Goal: Information Seeking & Learning: Compare options

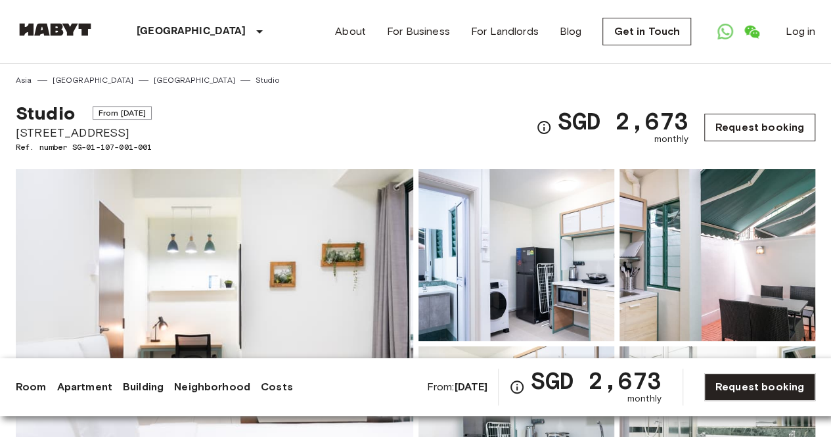
click at [757, 127] on link "Request booking" at bounding box center [759, 128] width 111 height 28
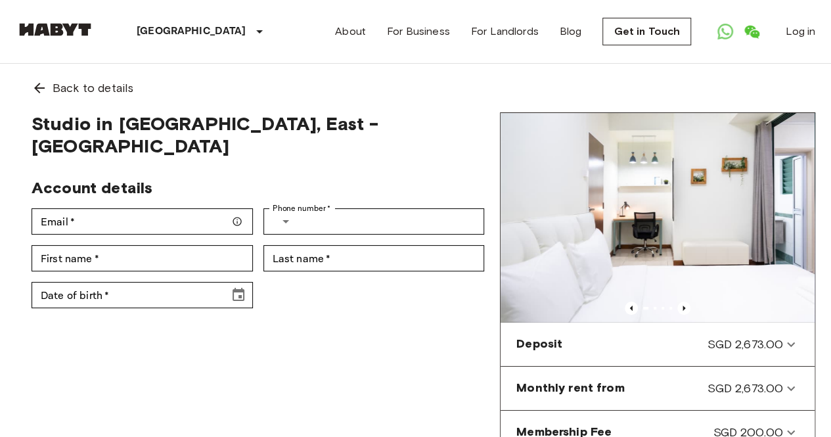
scroll to position [197, 0]
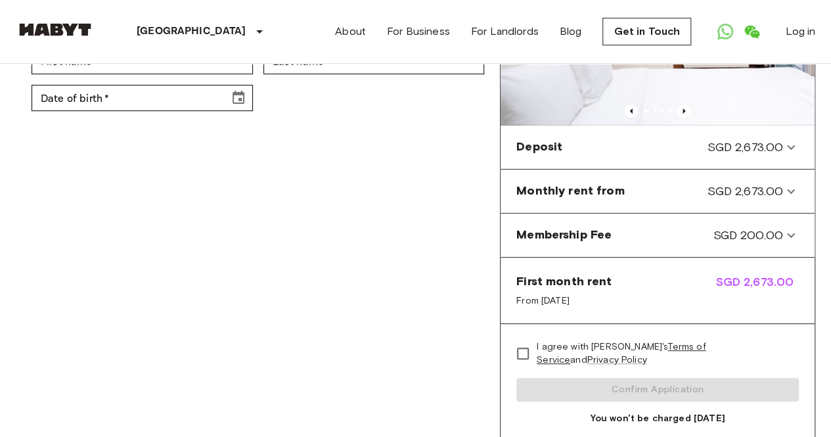
click at [753, 290] on span "SGD 2,673.00" at bounding box center [757, 290] width 83 height 34
click at [753, 283] on span "SGD 2,673.00" at bounding box center [757, 290] width 83 height 34
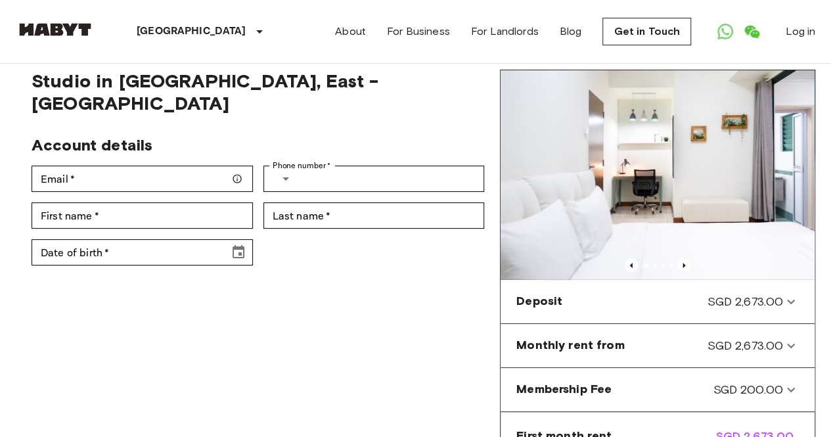
scroll to position [0, 0]
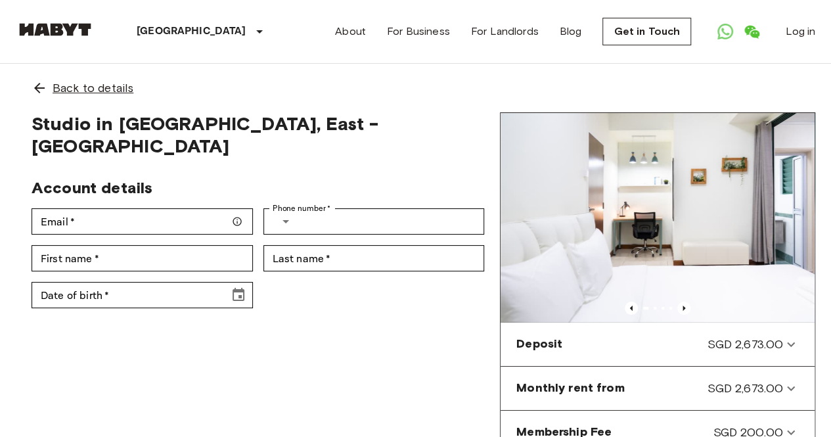
click at [60, 86] on span "Back to details" at bounding box center [93, 88] width 81 height 17
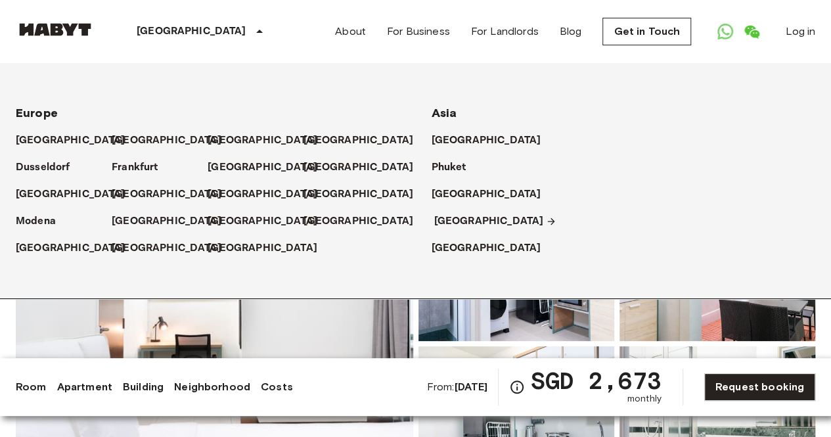
click at [457, 218] on p "[GEOGRAPHIC_DATA]" at bounding box center [489, 222] width 110 height 16
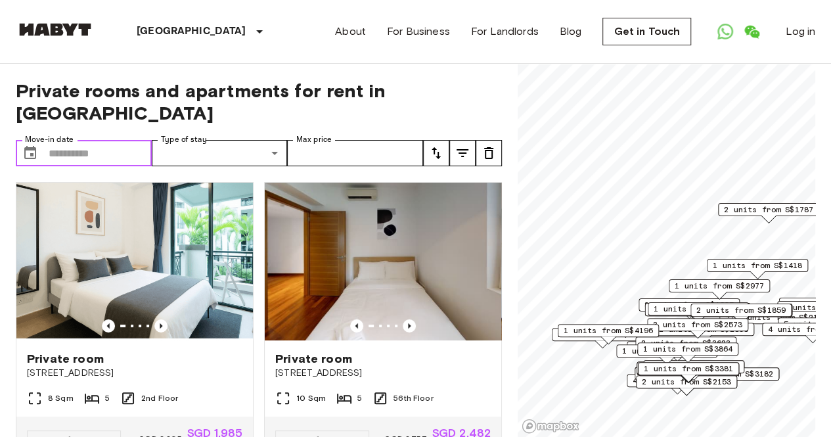
click at [122, 140] on input "Move-in date" at bounding box center [100, 153] width 103 height 26
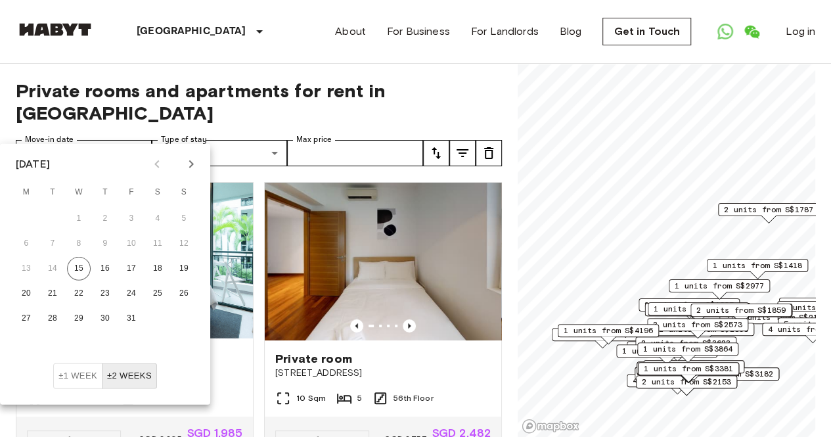
click at [190, 173] on button "Next month" at bounding box center [191, 164] width 22 height 22
click at [49, 312] on button "25" at bounding box center [53, 319] width 24 height 24
type input "**********"
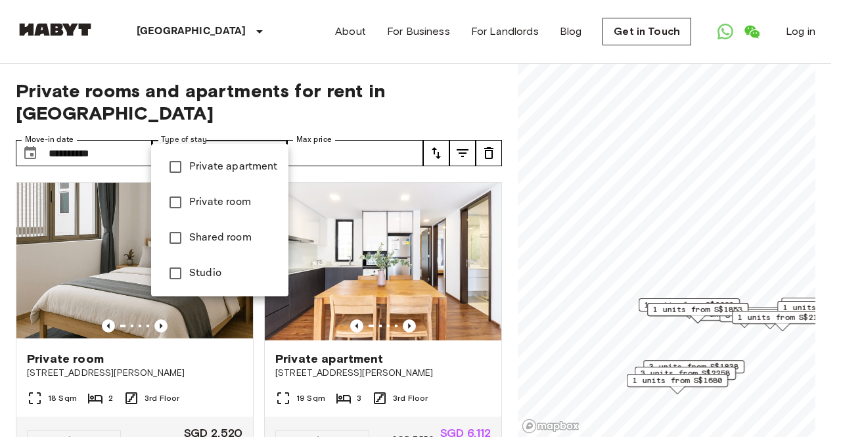
click at [248, 206] on span "Private room" at bounding box center [233, 202] width 89 height 16
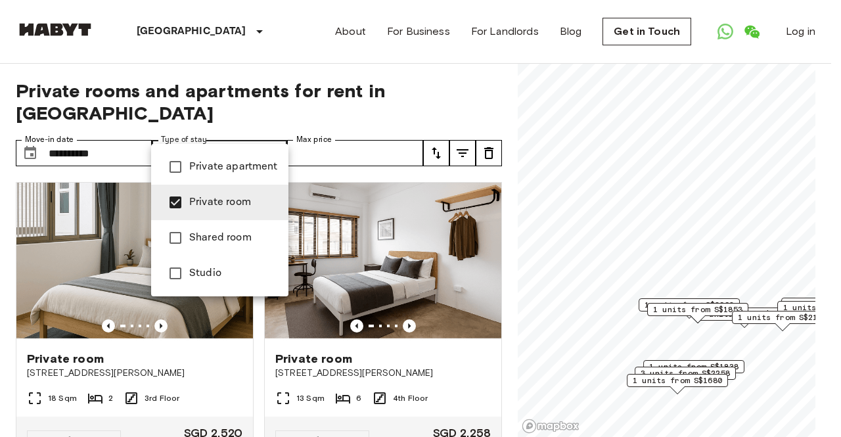
click at [321, 132] on div at bounding box center [420, 218] width 841 height 437
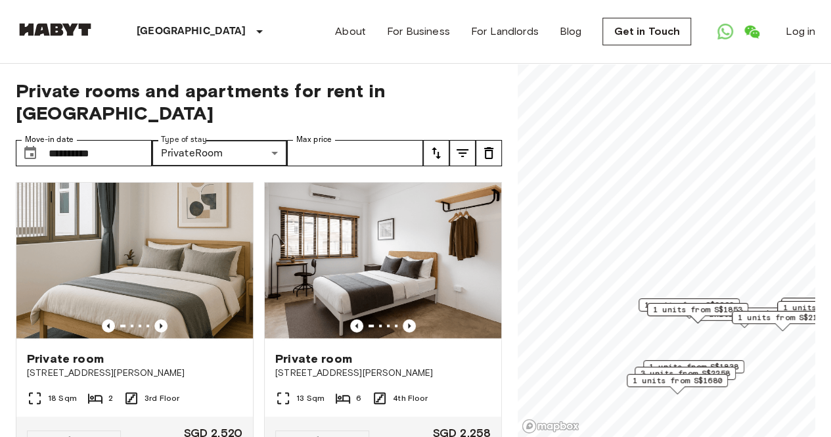
click at [439, 147] on icon "tune" at bounding box center [436, 153] width 9 height 12
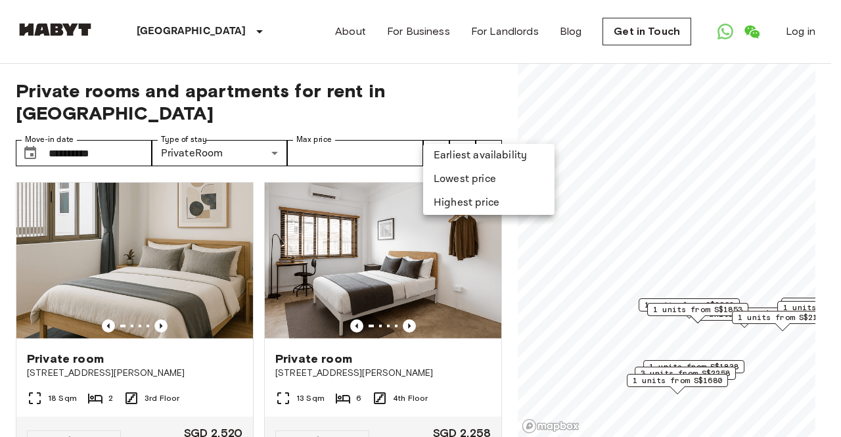
click at [497, 98] on div at bounding box center [420, 218] width 841 height 437
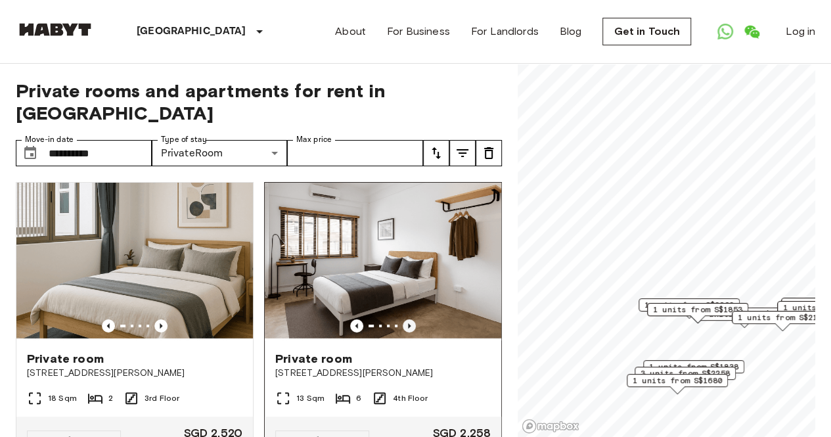
click at [404, 319] on icon "Previous image" at bounding box center [409, 325] width 13 height 13
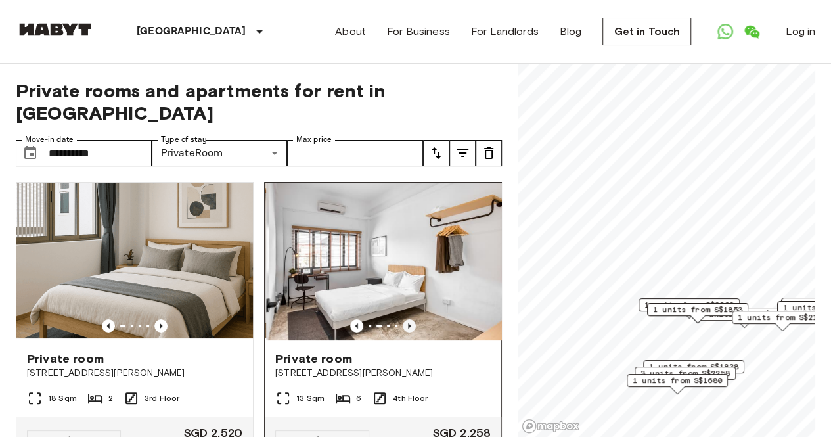
click at [404, 319] on icon "Previous image" at bounding box center [409, 325] width 13 height 13
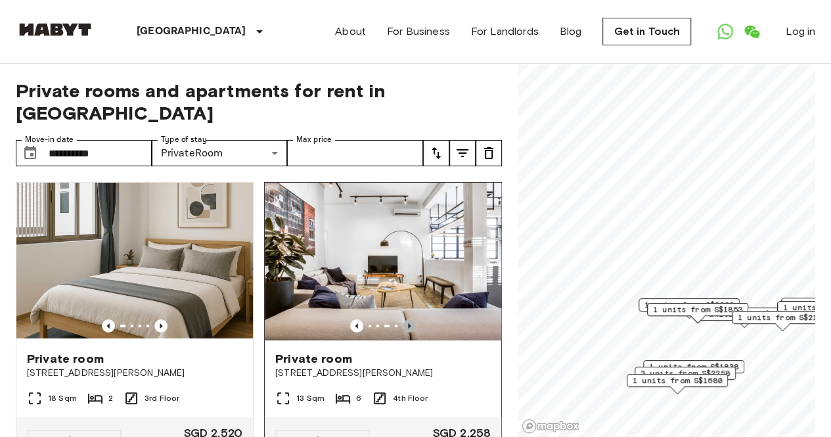
click at [404, 319] on icon "Previous image" at bounding box center [409, 325] width 13 height 13
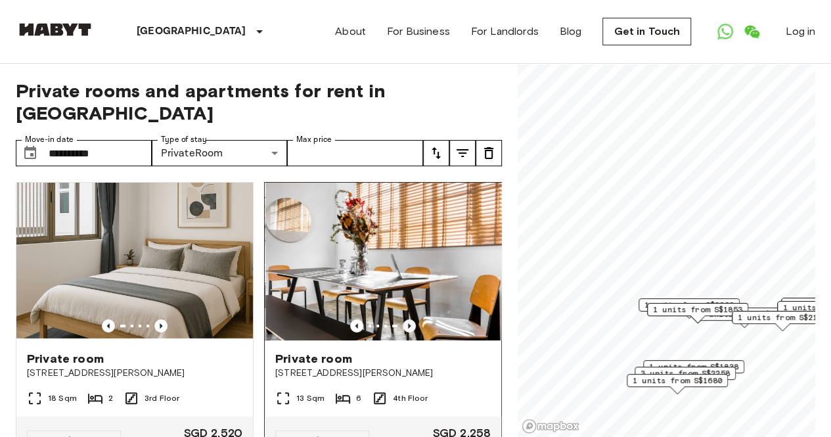
scroll to position [66, 0]
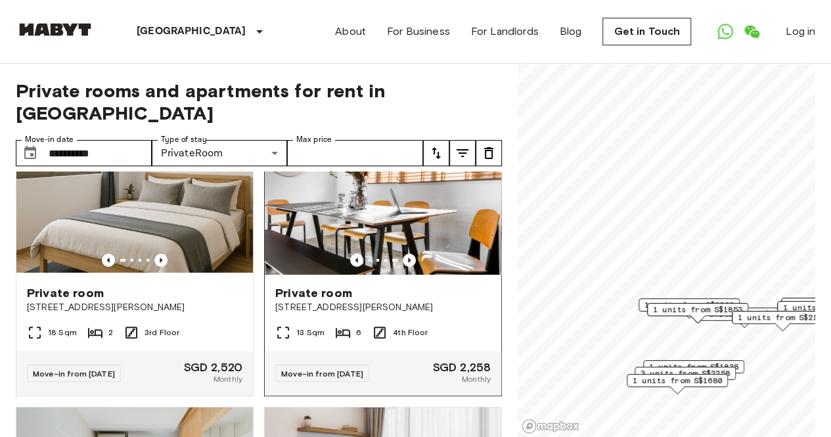
click at [330, 301] on span "[STREET_ADDRESS][PERSON_NAME]" at bounding box center [383, 307] width 216 height 13
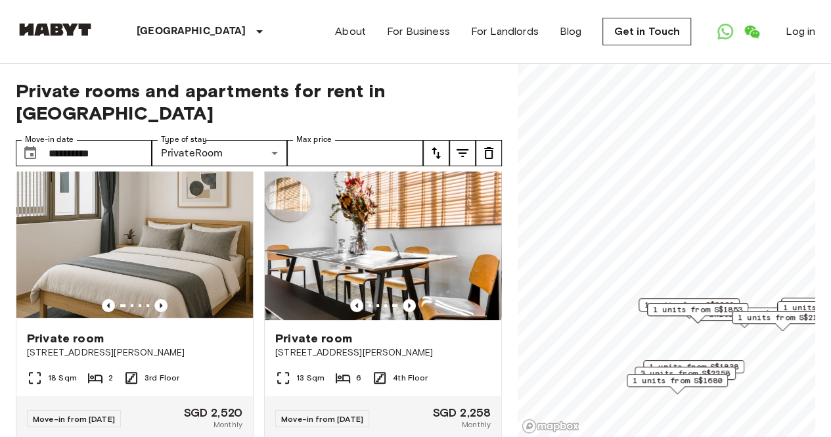
scroll to position [0, 0]
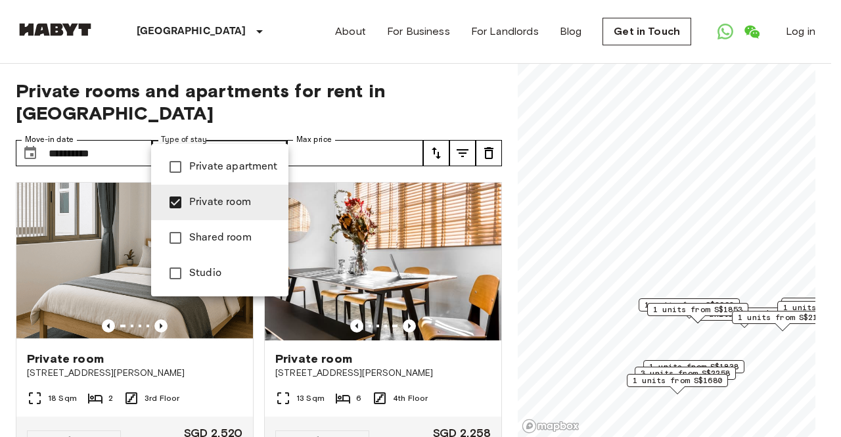
click at [315, 47] on div at bounding box center [420, 218] width 841 height 437
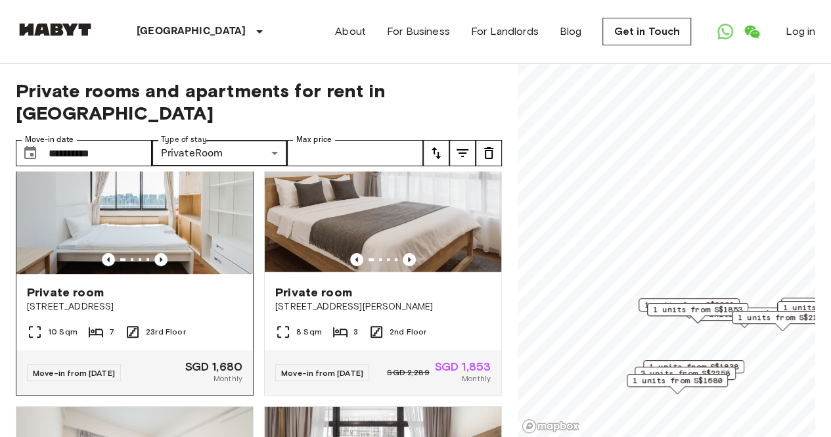
scroll to position [329, 0]
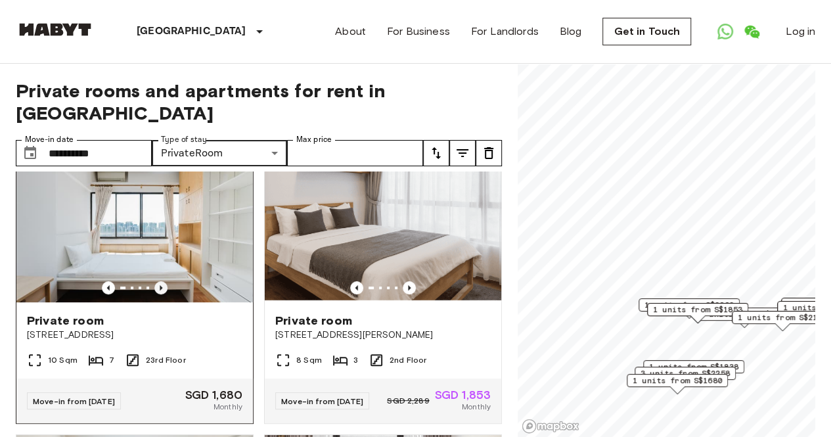
click at [157, 281] on icon "Previous image" at bounding box center [160, 287] width 13 height 13
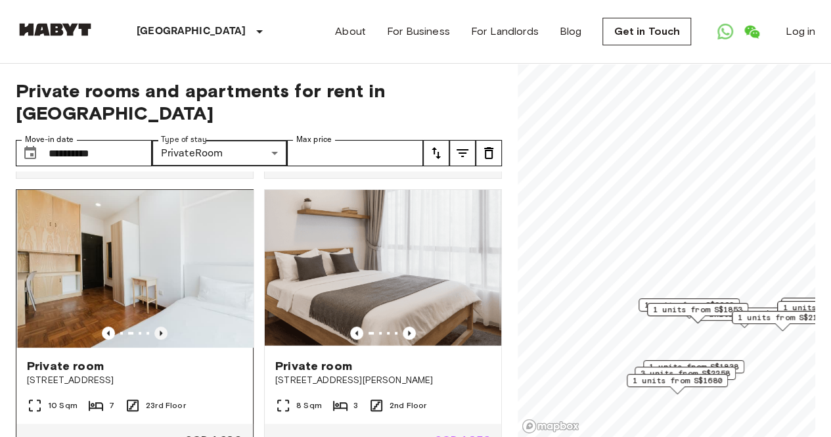
scroll to position [263, 0]
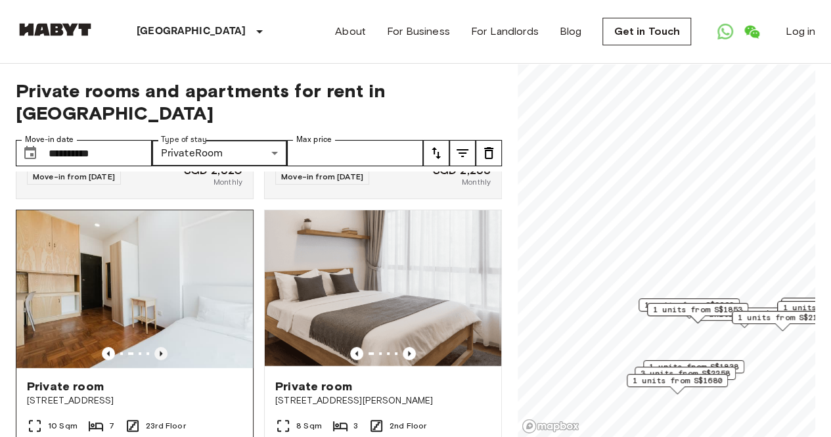
click at [160, 351] on icon "Previous image" at bounding box center [161, 353] width 3 height 5
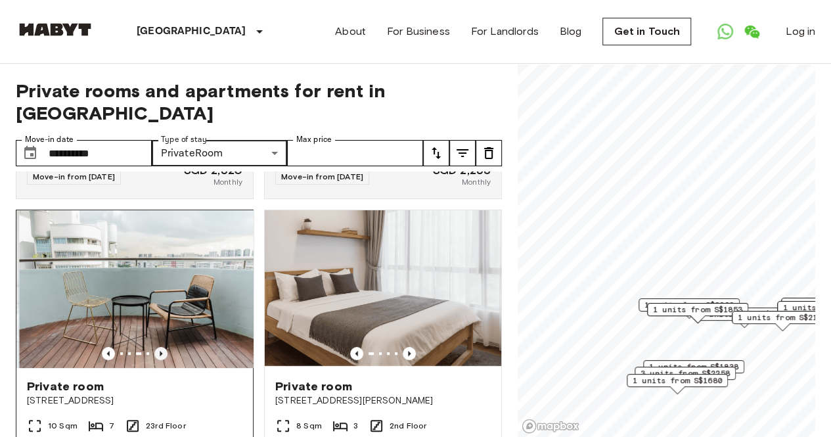
click at [160, 347] on icon "Previous image" at bounding box center [160, 353] width 13 height 13
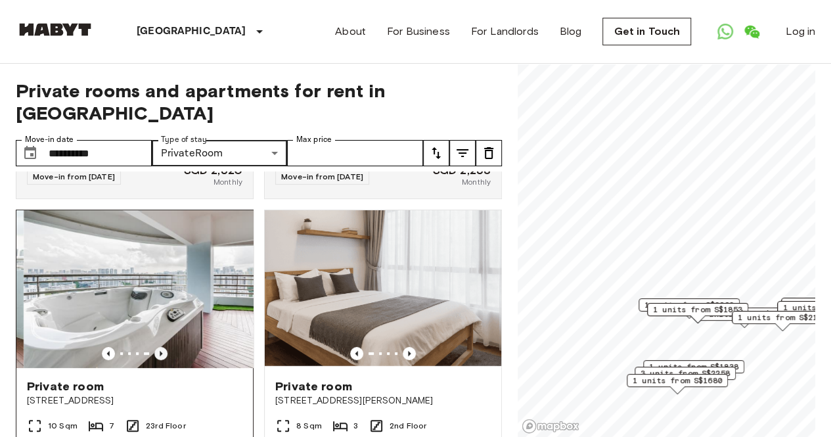
click at [160, 347] on icon "Previous image" at bounding box center [160, 353] width 13 height 13
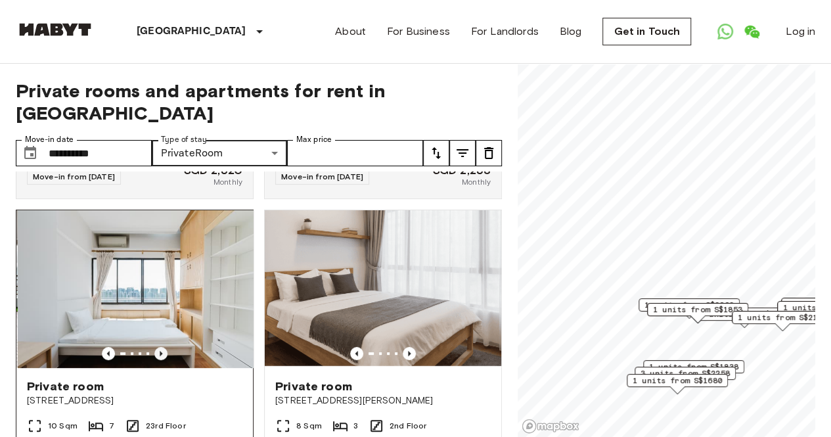
click at [160, 347] on icon "Previous image" at bounding box center [160, 353] width 13 height 13
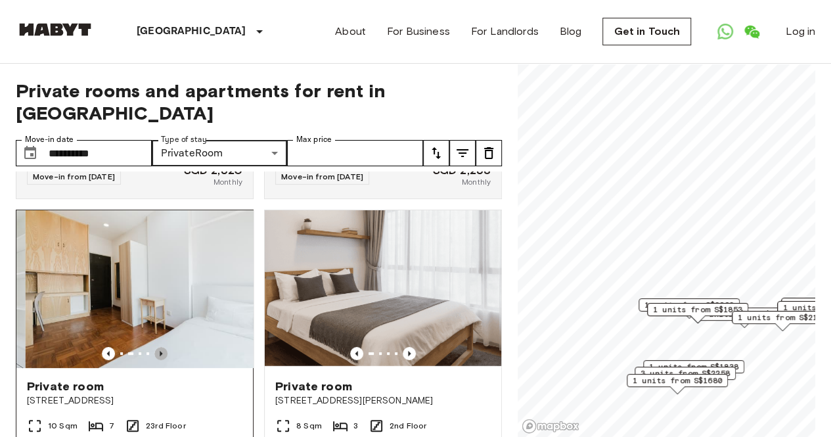
click at [160, 347] on icon "Previous image" at bounding box center [160, 353] width 13 height 13
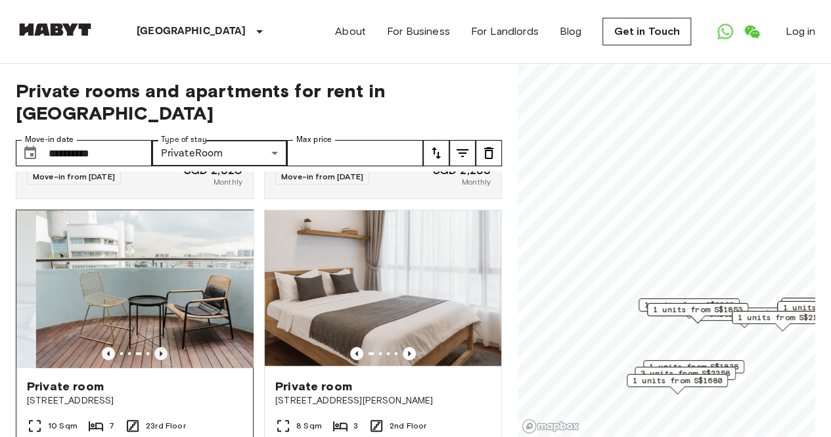
click at [160, 347] on icon "Previous image" at bounding box center [160, 353] width 13 height 13
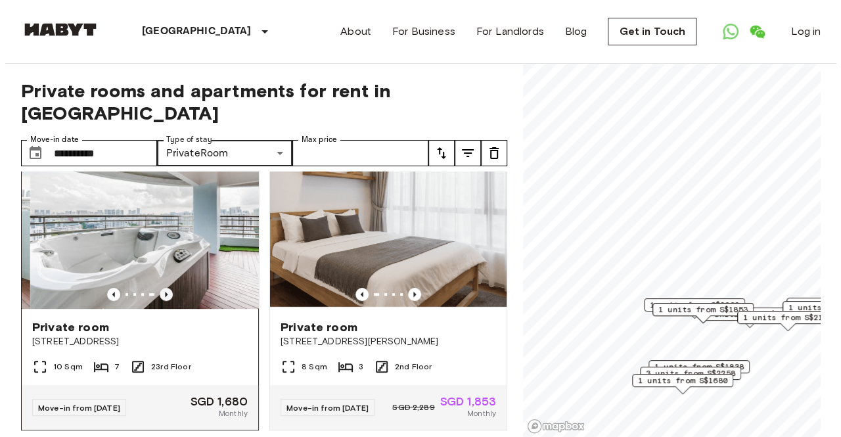
scroll to position [394, 0]
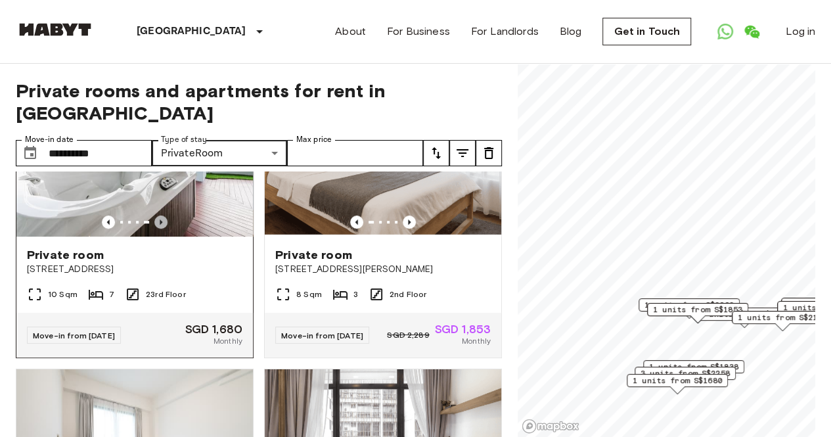
click at [156, 216] on icon "Previous image" at bounding box center [160, 222] width 13 height 13
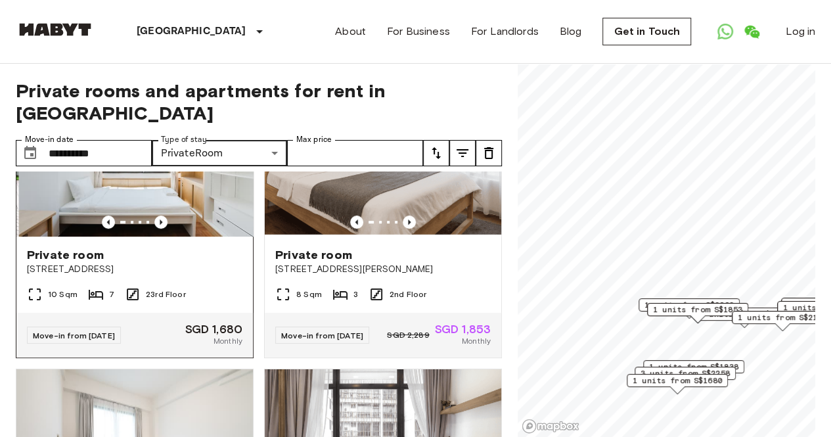
click at [178, 263] on span "[STREET_ADDRESS]" at bounding box center [135, 269] width 216 height 13
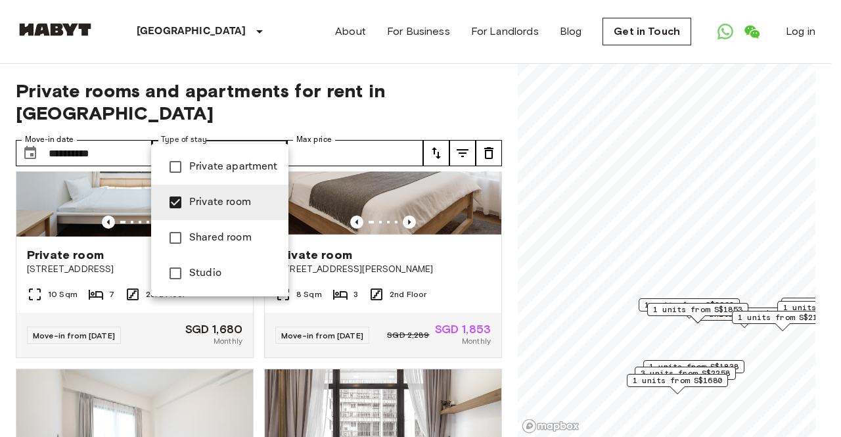
click at [209, 275] on span "Studio" at bounding box center [233, 273] width 89 height 16
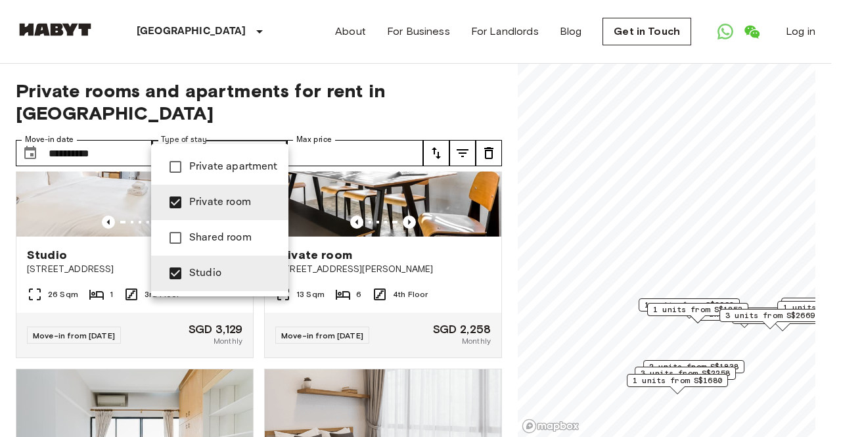
type input "******"
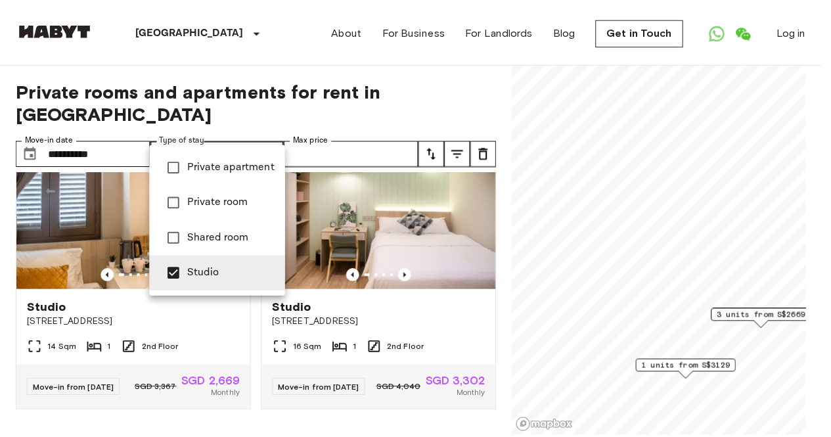
scroll to position [88, 0]
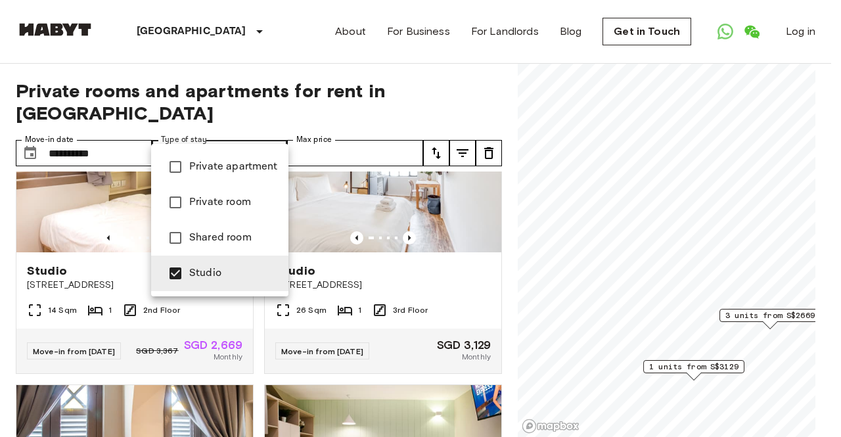
click at [294, 41] on div at bounding box center [420, 218] width 841 height 437
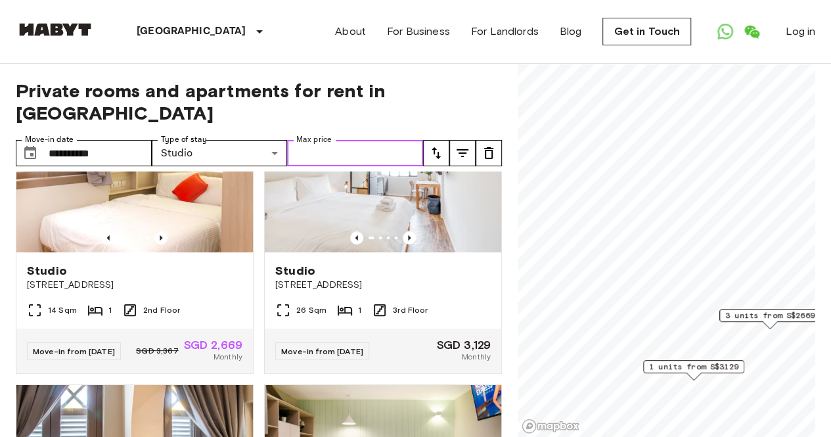
click at [406, 140] on input "Max price" at bounding box center [355, 153] width 136 height 26
click at [436, 145] on icon "tune" at bounding box center [436, 153] width 16 height 16
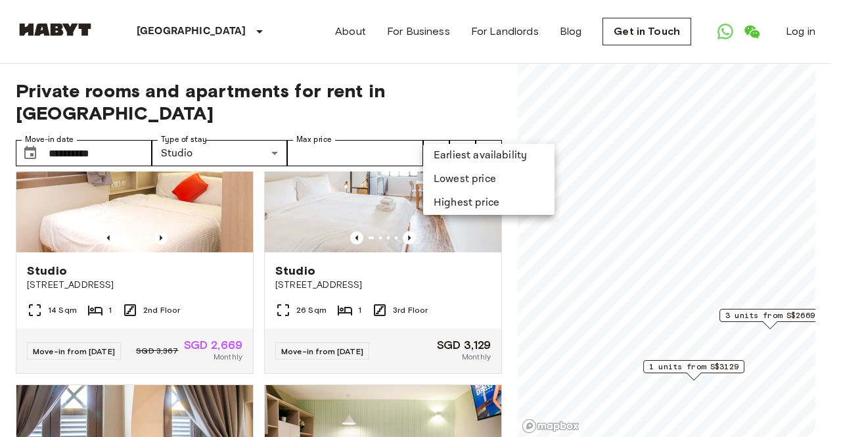
click at [434, 174] on li "Lowest price" at bounding box center [488, 180] width 131 height 24
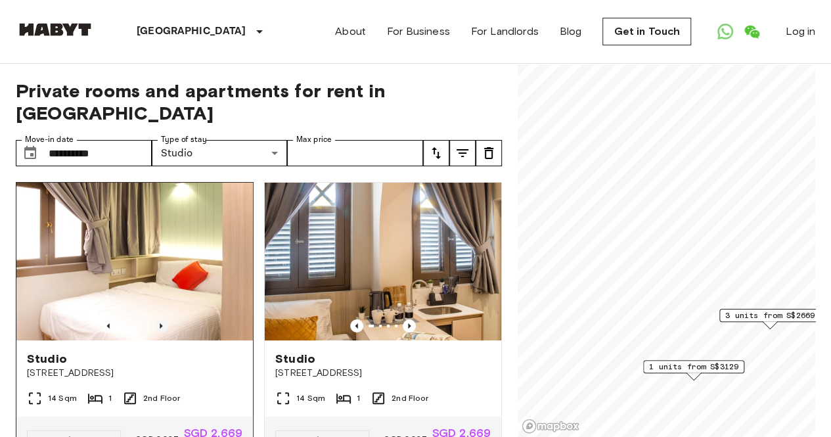
click at [159, 319] on icon "Previous image" at bounding box center [160, 325] width 13 height 13
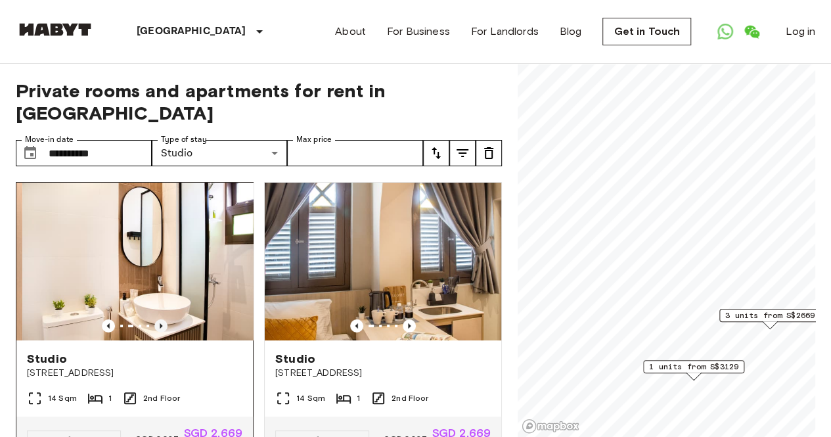
click at [159, 319] on icon "Previous image" at bounding box center [160, 325] width 13 height 13
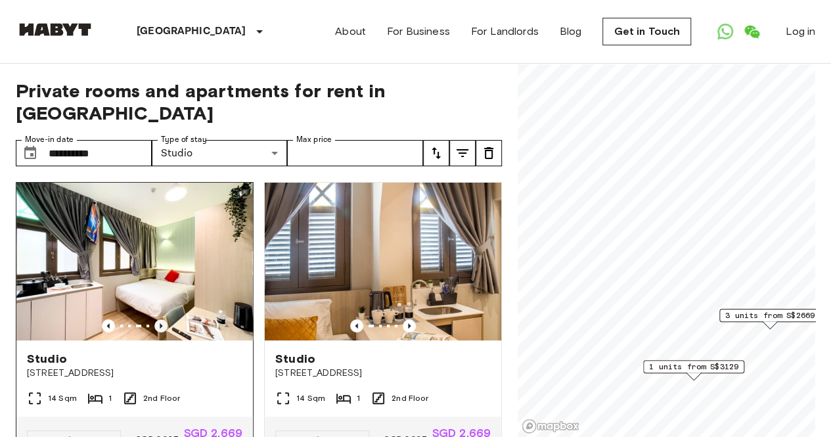
click at [159, 319] on icon "Previous image" at bounding box center [160, 325] width 13 height 13
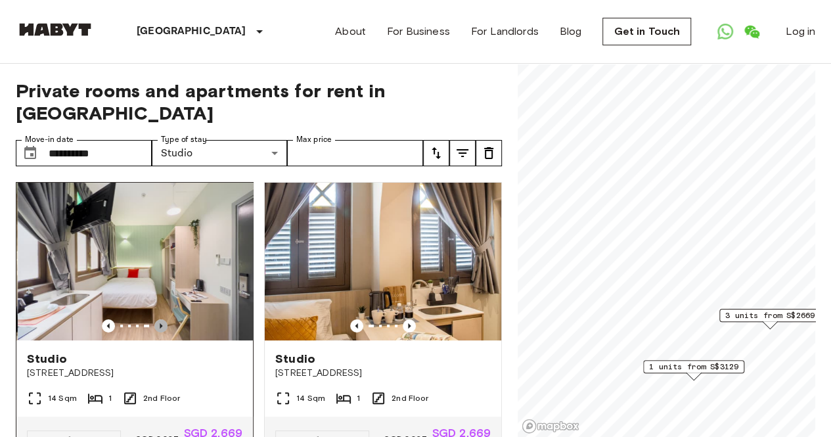
click at [159, 319] on icon "Previous image" at bounding box center [160, 325] width 13 height 13
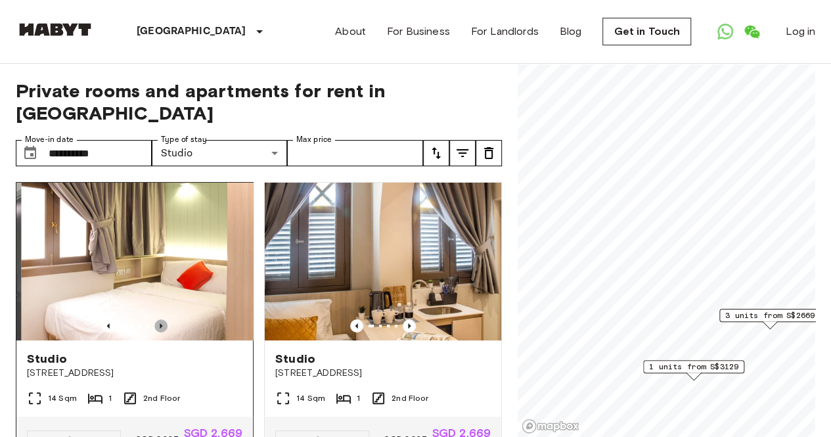
click at [159, 319] on icon "Previous image" at bounding box center [160, 325] width 13 height 13
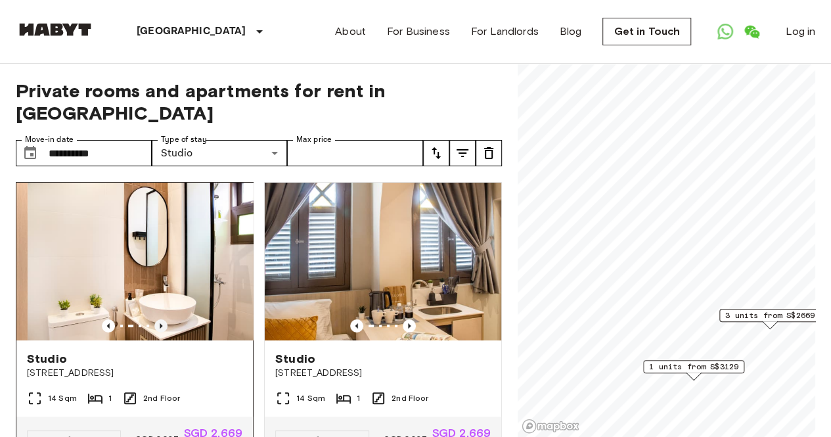
click at [159, 319] on icon "Previous image" at bounding box center [160, 325] width 13 height 13
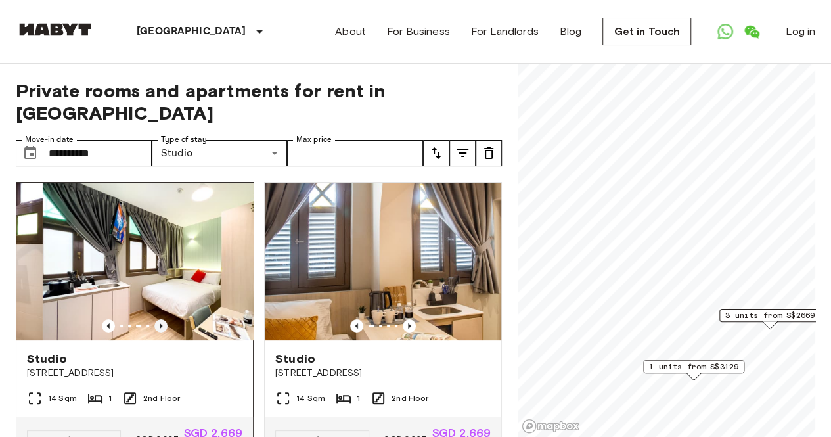
click at [159, 319] on icon "Previous image" at bounding box center [160, 325] width 13 height 13
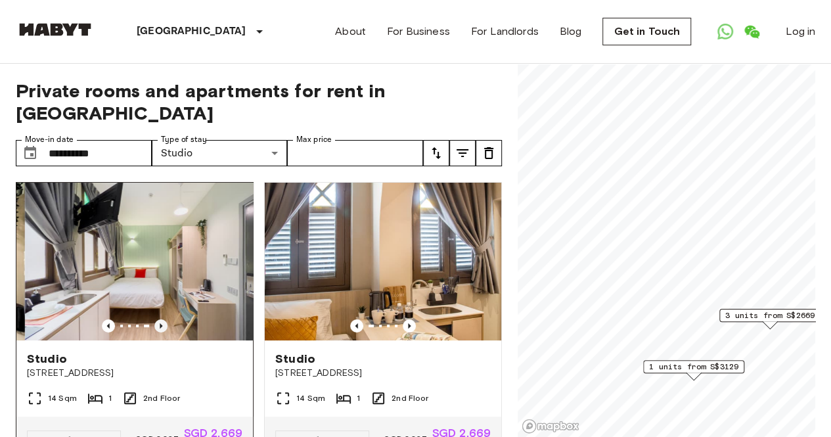
click at [159, 319] on icon "Previous image" at bounding box center [160, 325] width 13 height 13
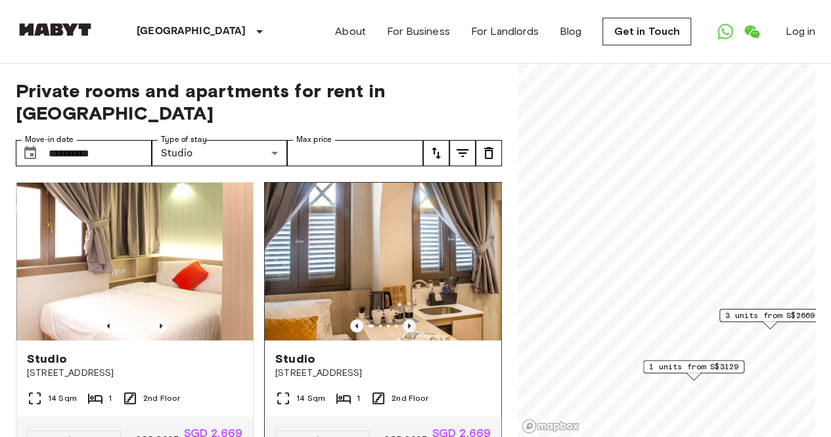
click at [403, 319] on icon "Previous image" at bounding box center [409, 325] width 13 height 13
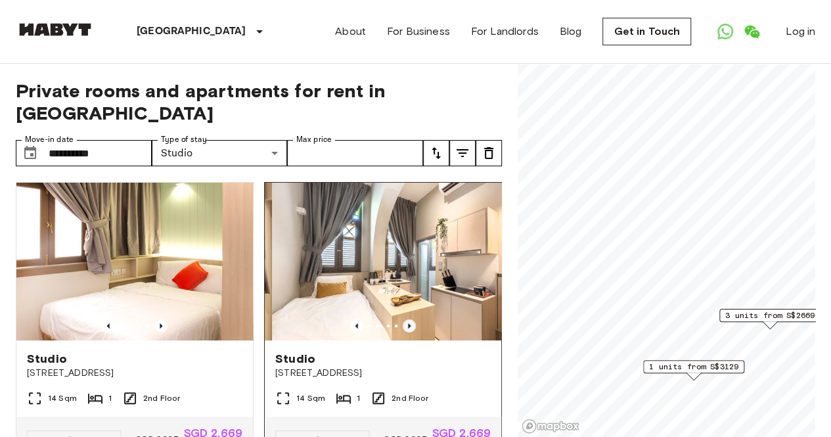
click at [403, 319] on icon "Previous image" at bounding box center [409, 325] width 13 height 13
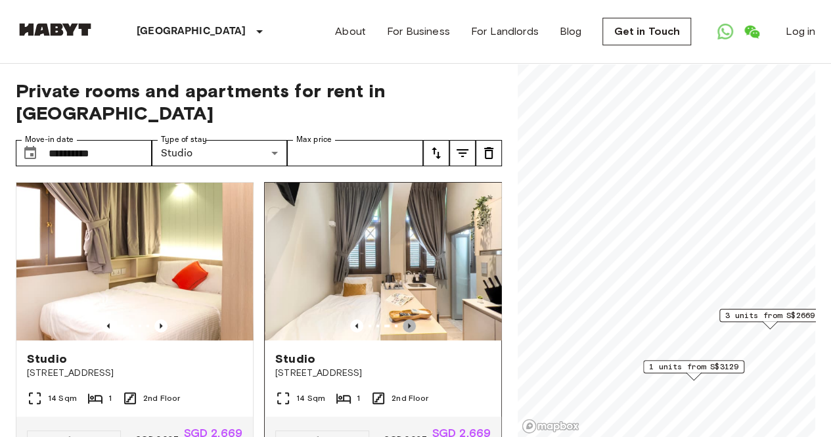
click at [403, 319] on icon "Previous image" at bounding box center [409, 325] width 13 height 13
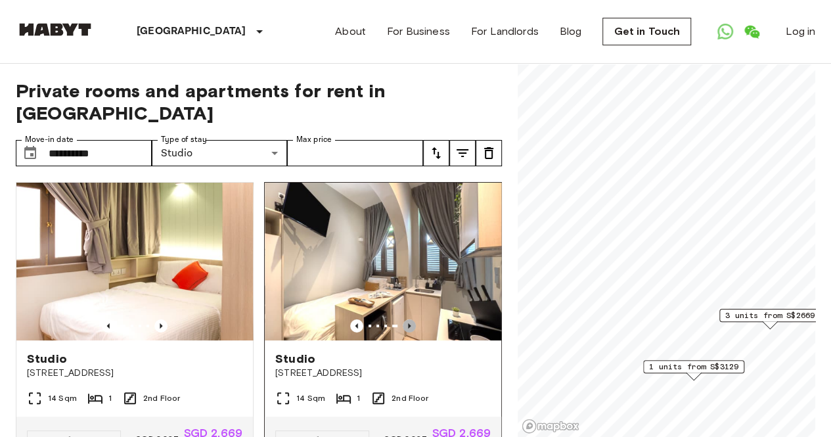
click at [403, 319] on icon "Previous image" at bounding box center [409, 325] width 13 height 13
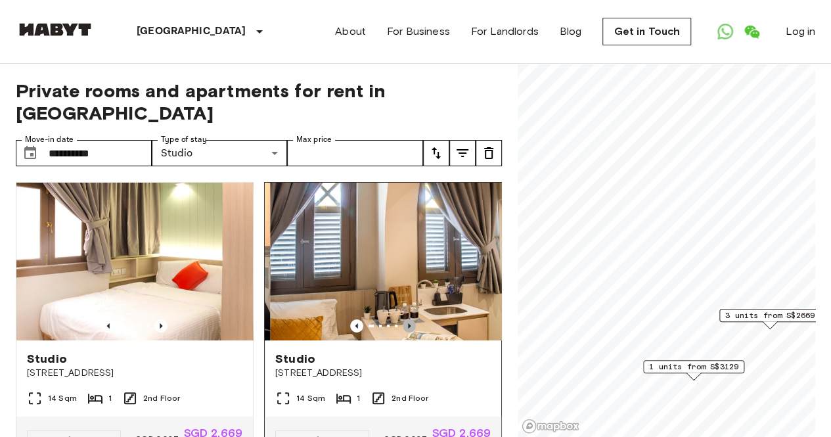
click at [403, 319] on icon "Previous image" at bounding box center [409, 325] width 13 height 13
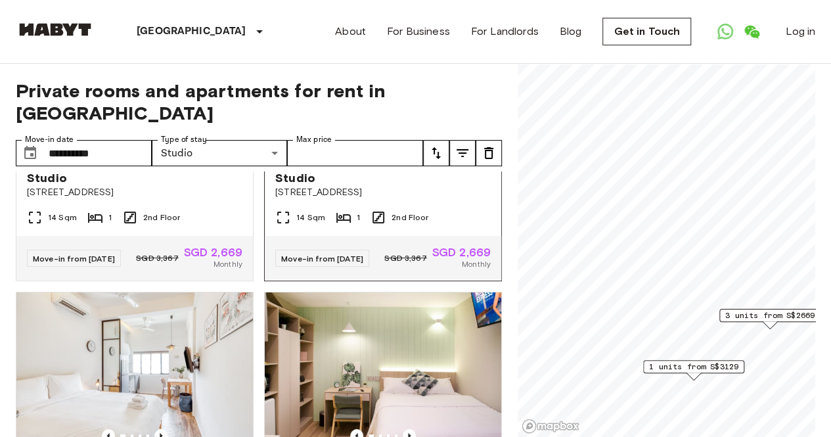
scroll to position [263, 0]
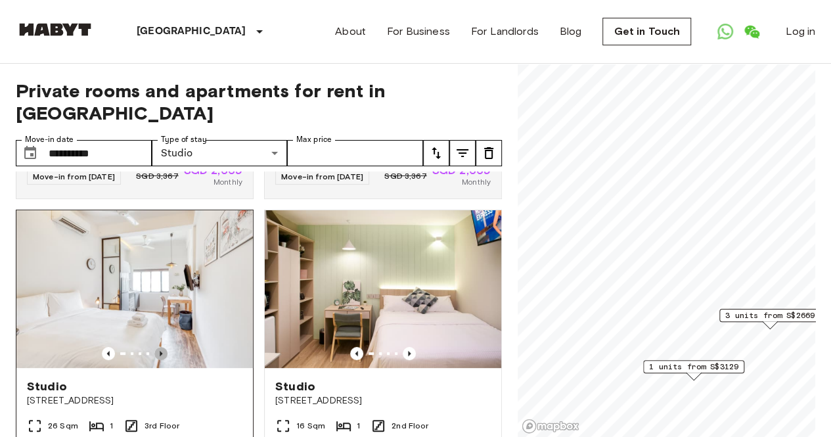
click at [163, 347] on icon "Previous image" at bounding box center [160, 353] width 13 height 13
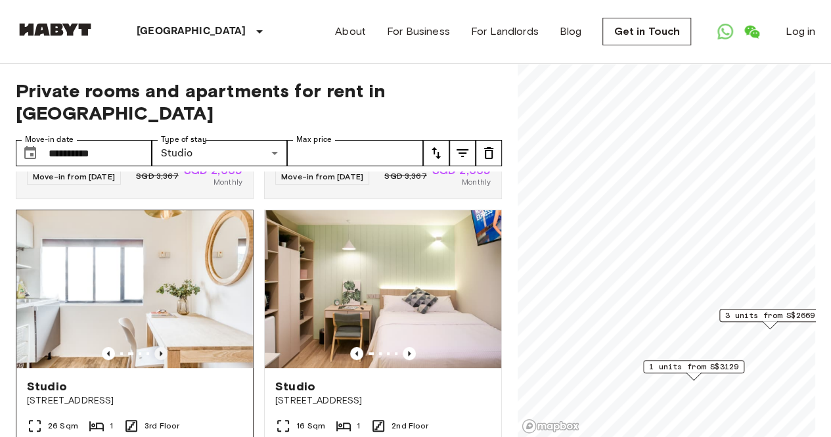
click at [163, 347] on icon "Previous image" at bounding box center [160, 353] width 13 height 13
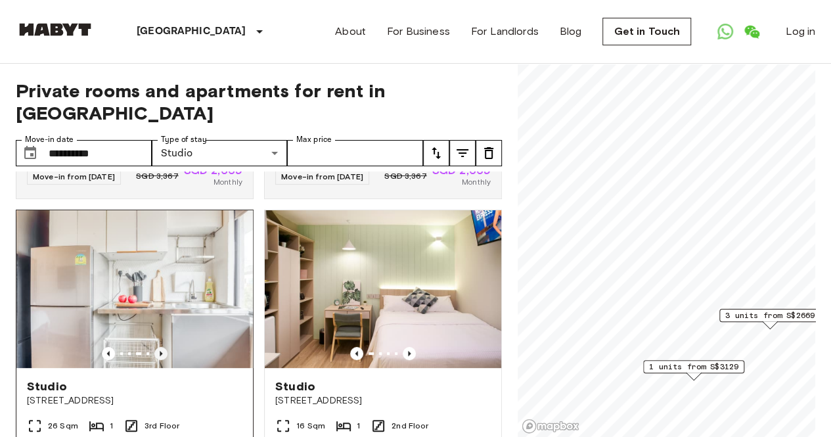
click at [163, 347] on icon "Previous image" at bounding box center [160, 353] width 13 height 13
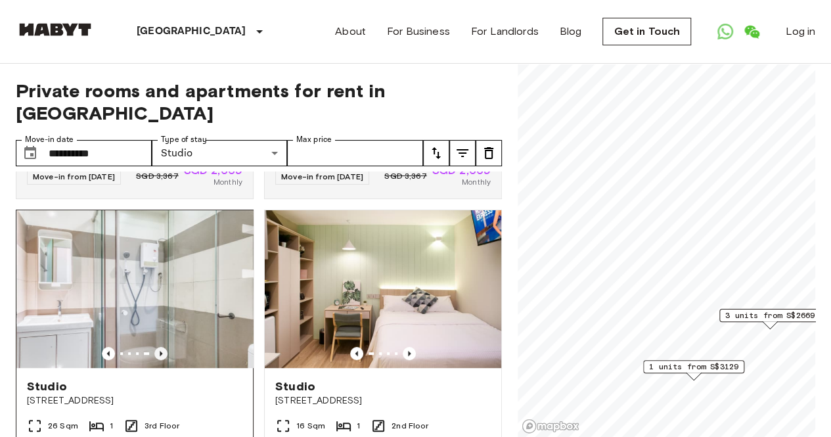
click at [163, 347] on icon "Previous image" at bounding box center [160, 353] width 13 height 13
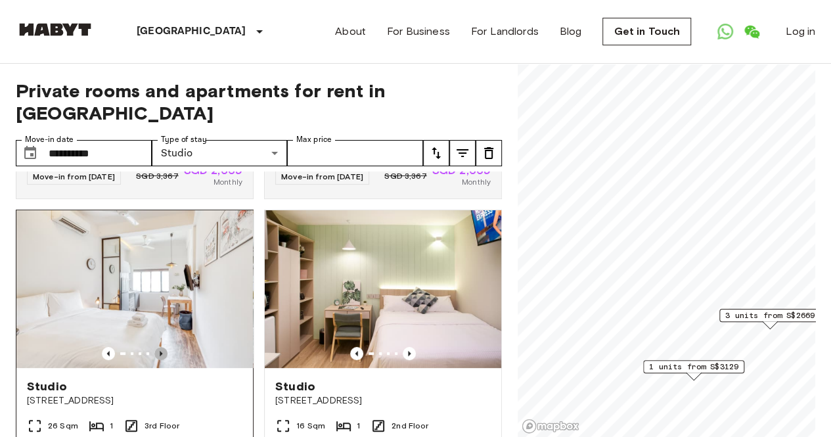
click at [163, 347] on icon "Previous image" at bounding box center [160, 353] width 13 height 13
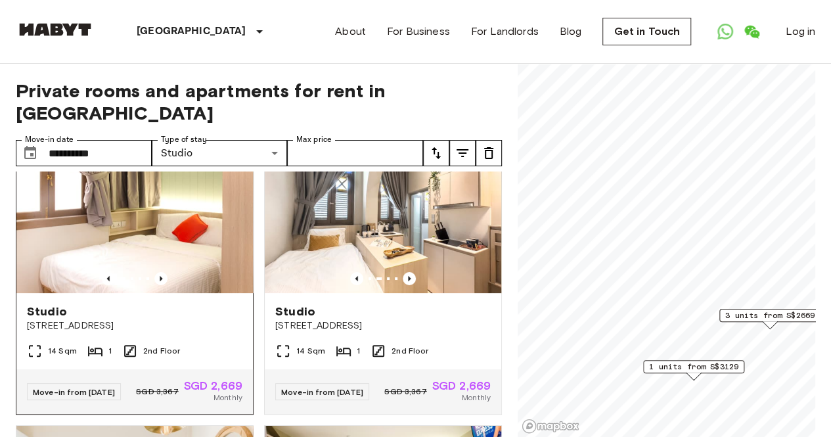
scroll to position [0, 0]
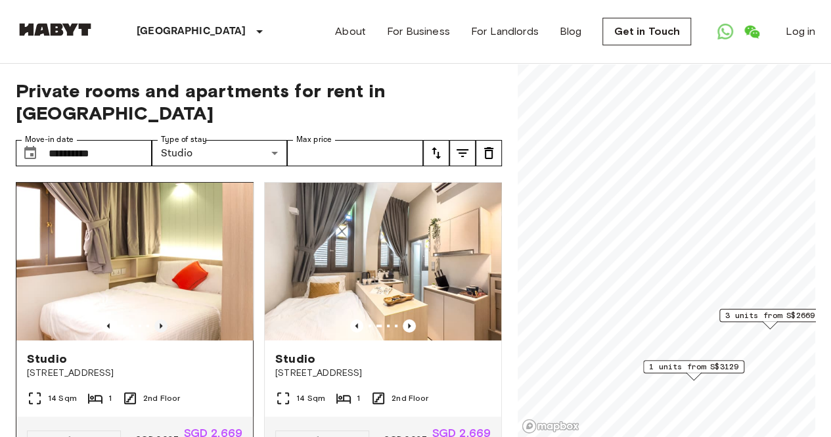
click at [160, 319] on icon "Previous image" at bounding box center [160, 325] width 13 height 13
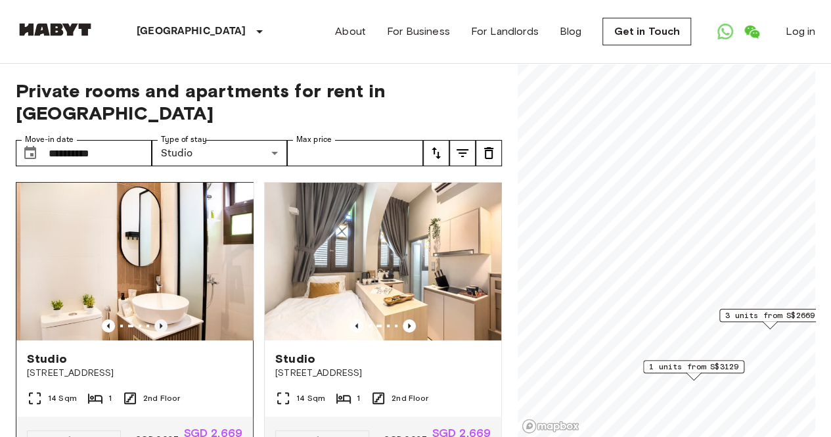
click at [160, 319] on icon "Previous image" at bounding box center [160, 325] width 13 height 13
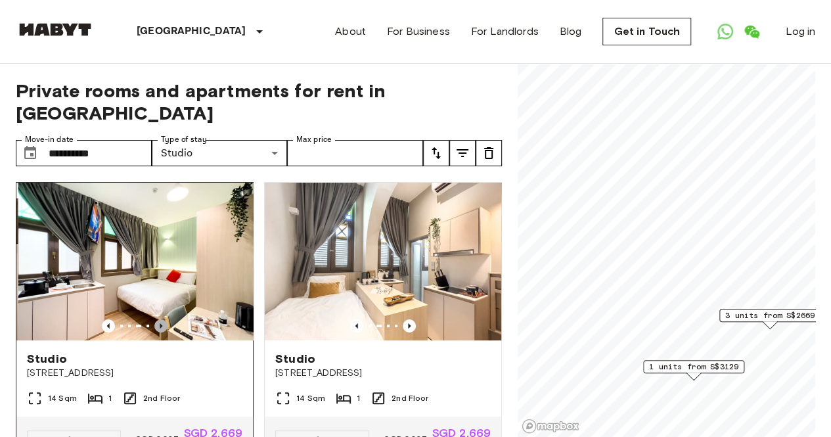
click at [160, 319] on icon "Previous image" at bounding box center [160, 325] width 13 height 13
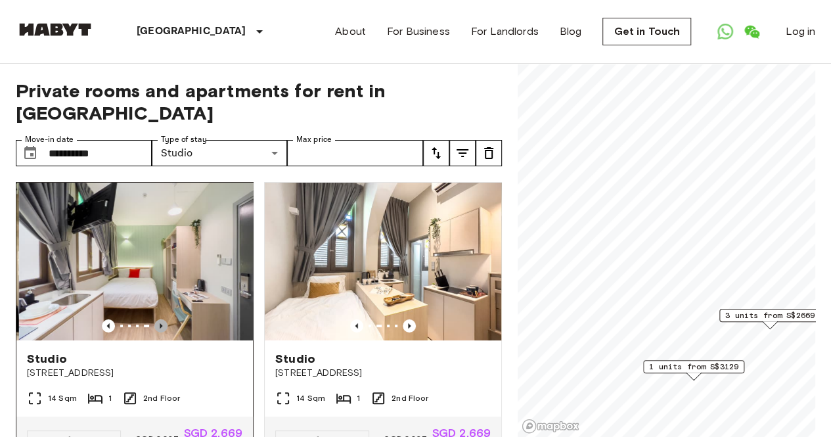
click at [160, 319] on icon "Previous image" at bounding box center [160, 325] width 13 height 13
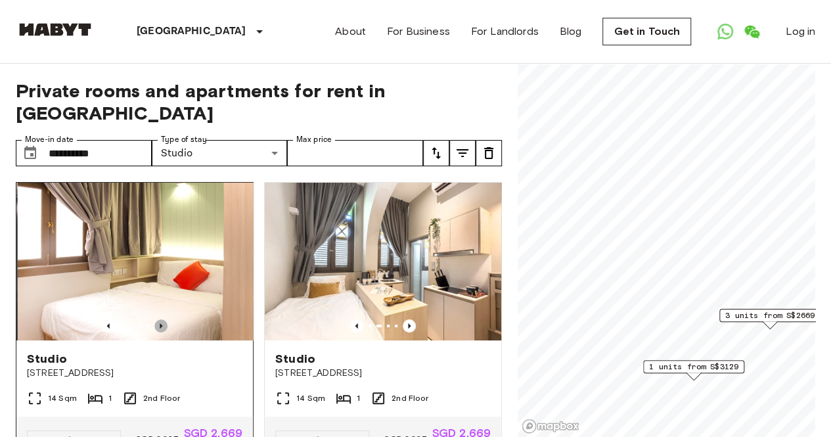
click at [160, 319] on icon "Previous image" at bounding box center [160, 325] width 13 height 13
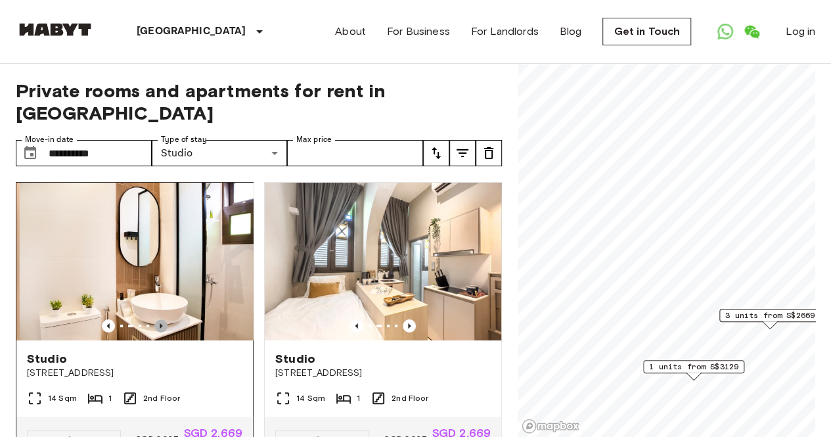
click at [160, 319] on icon "Previous image" at bounding box center [160, 325] width 13 height 13
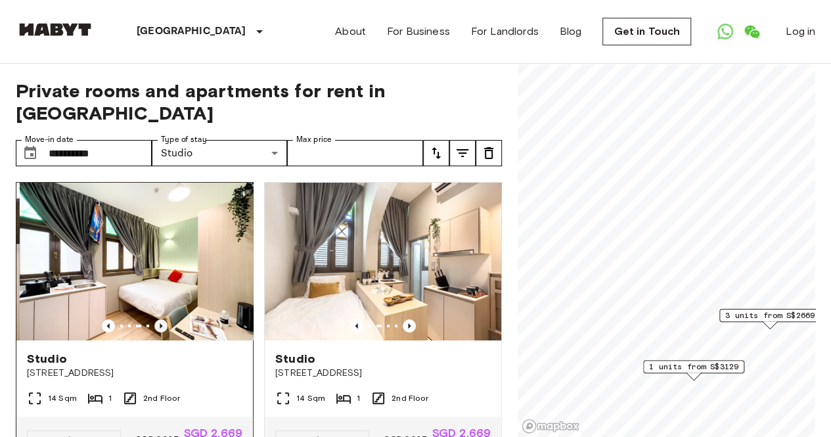
click at [160, 319] on icon "Previous image" at bounding box center [160, 325] width 13 height 13
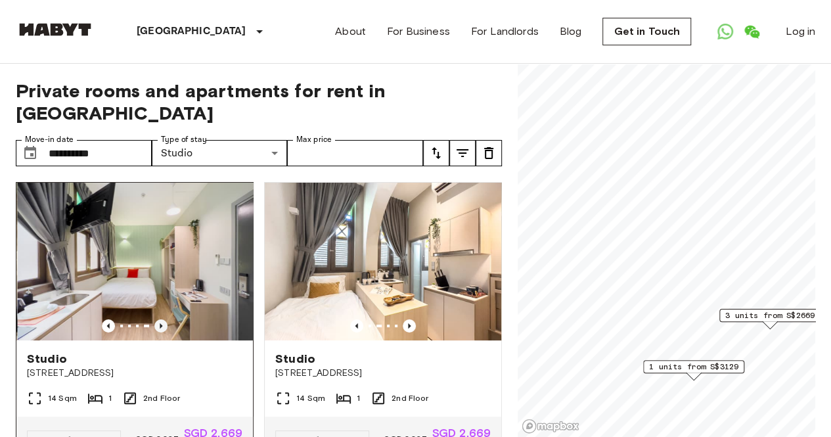
click at [160, 319] on icon "Previous image" at bounding box center [160, 325] width 13 height 13
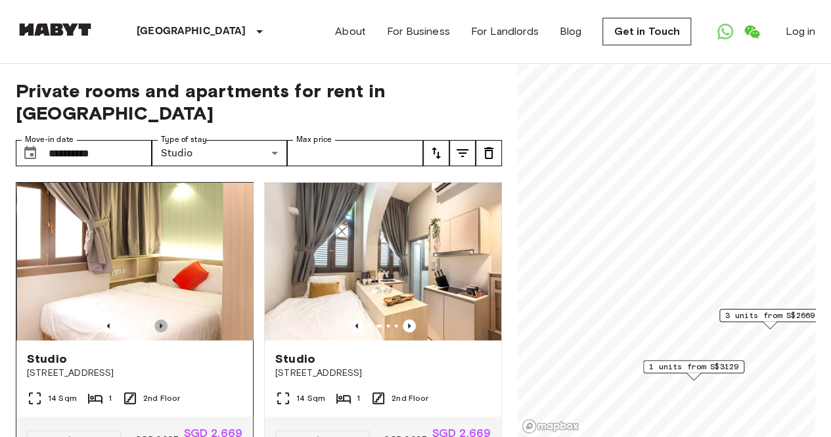
click at [160, 319] on icon "Previous image" at bounding box center [160, 325] width 13 height 13
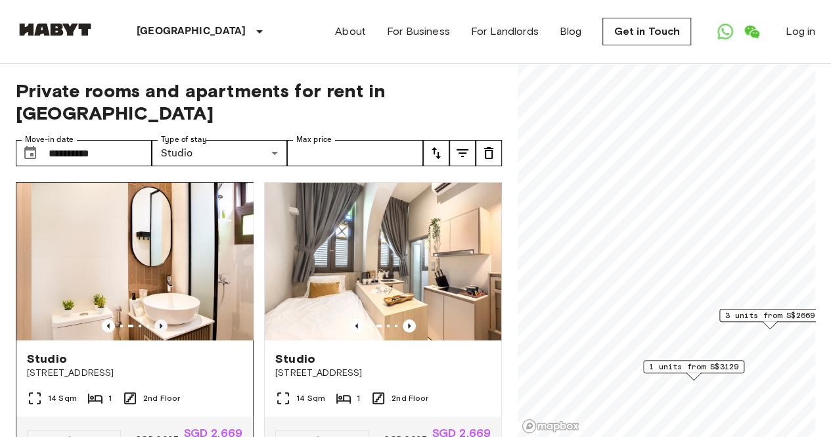
click at [160, 319] on icon "Previous image" at bounding box center [160, 325] width 13 height 13
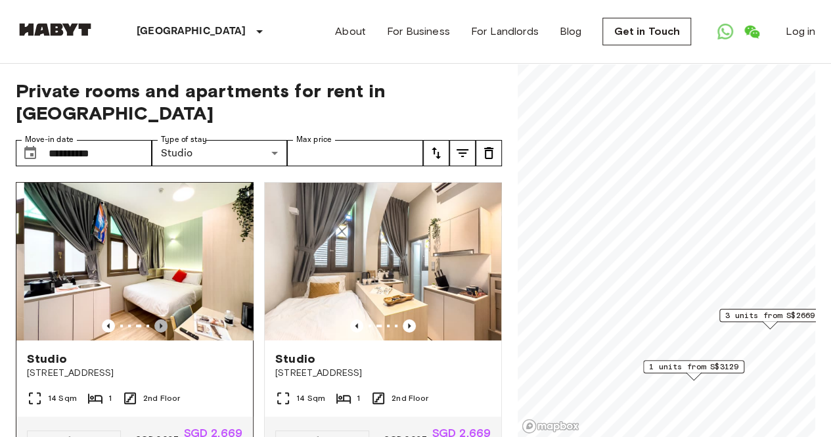
click at [160, 319] on icon "Previous image" at bounding box center [160, 325] width 13 height 13
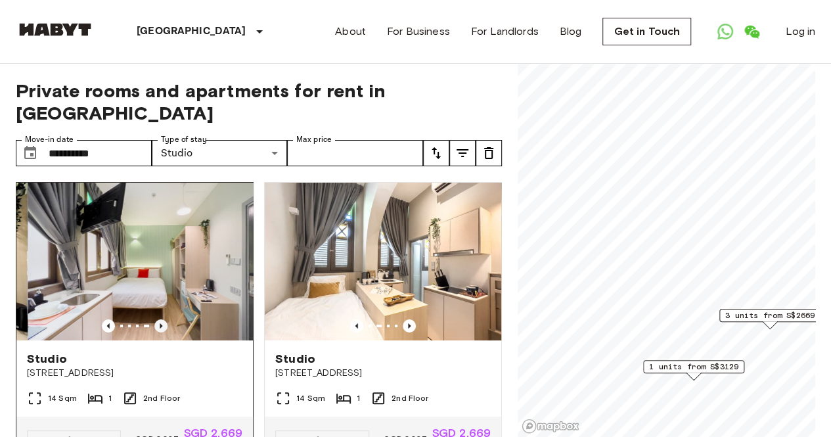
click at [160, 319] on icon "Previous image" at bounding box center [160, 325] width 13 height 13
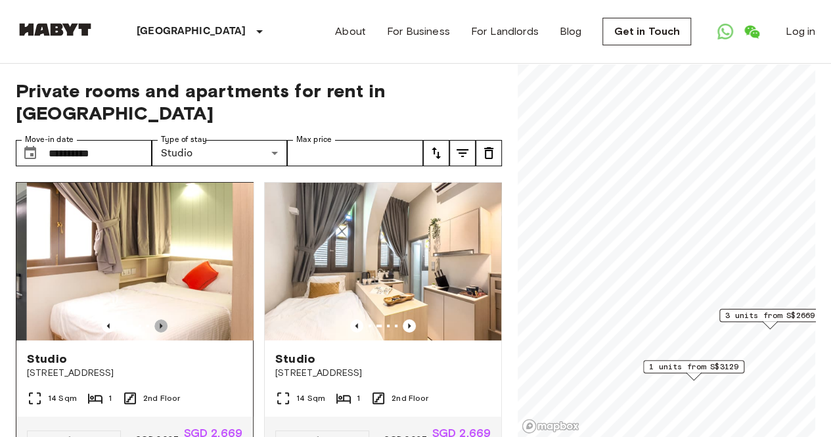
click at [160, 319] on icon "Previous image" at bounding box center [160, 325] width 13 height 13
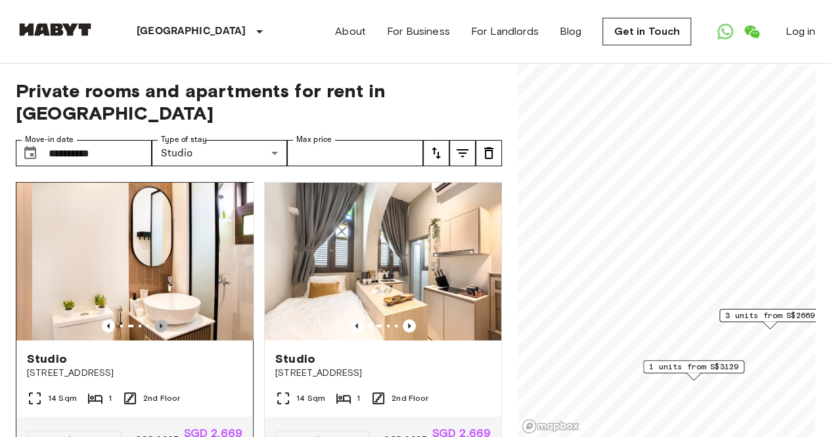
click at [160, 319] on icon "Previous image" at bounding box center [160, 325] width 13 height 13
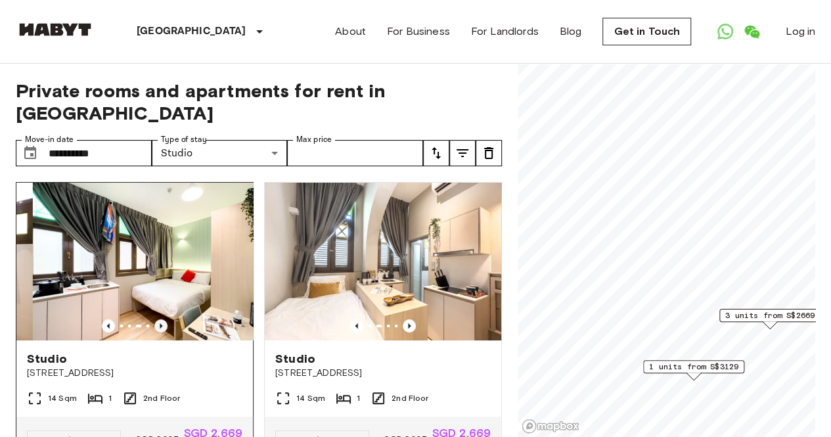
click at [160, 319] on icon "Previous image" at bounding box center [160, 325] width 13 height 13
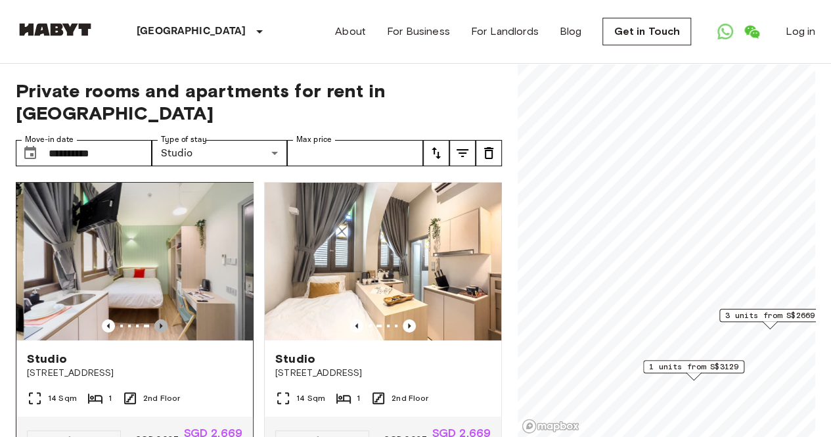
click at [160, 319] on icon "Previous image" at bounding box center [160, 325] width 13 height 13
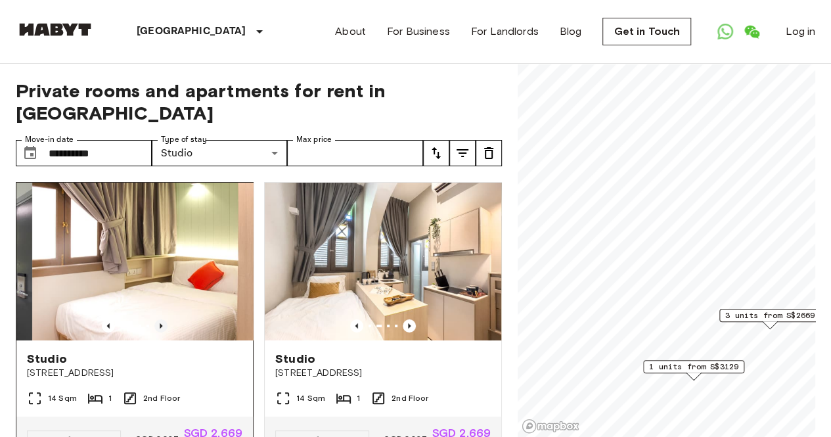
click at [160, 319] on icon "Previous image" at bounding box center [160, 325] width 13 height 13
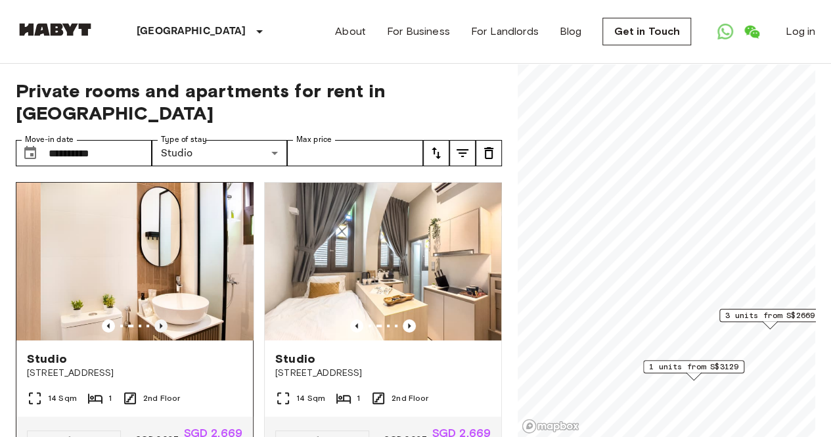
click at [160, 319] on icon "Previous image" at bounding box center [160, 325] width 13 height 13
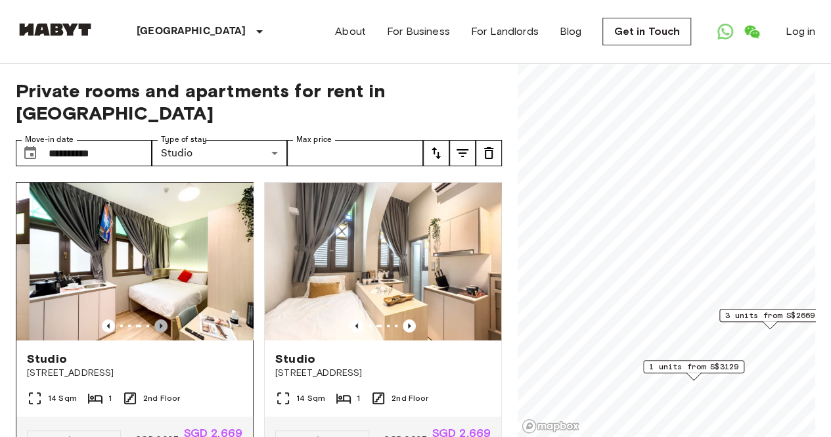
click at [160, 319] on icon "Previous image" at bounding box center [160, 325] width 13 height 13
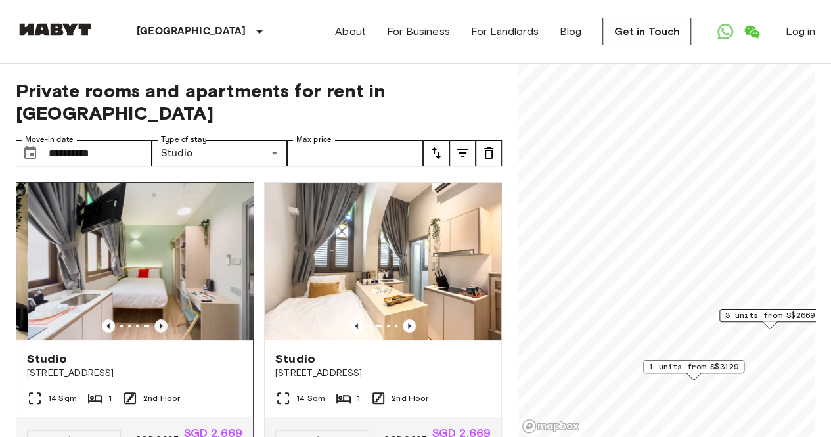
click at [160, 319] on icon "Previous image" at bounding box center [160, 325] width 13 height 13
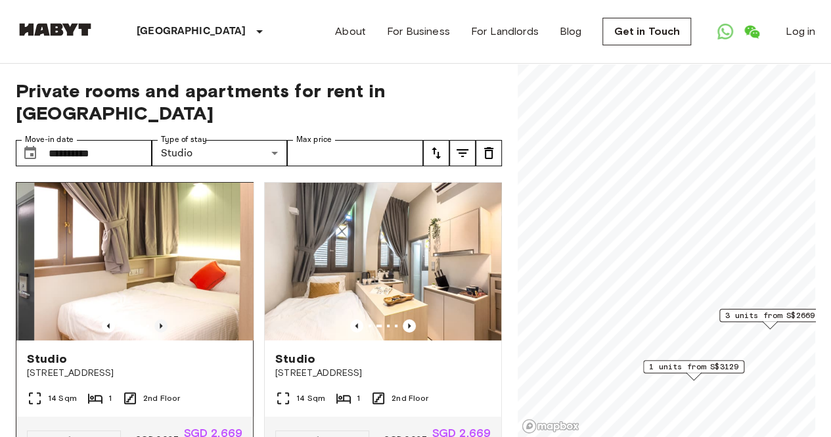
click at [160, 319] on icon "Previous image" at bounding box center [160, 325] width 13 height 13
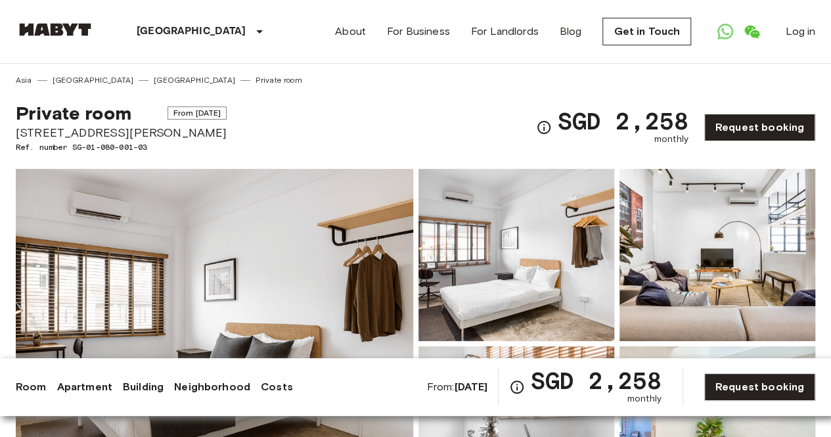
click at [455, 237] on img at bounding box center [517, 255] width 196 height 172
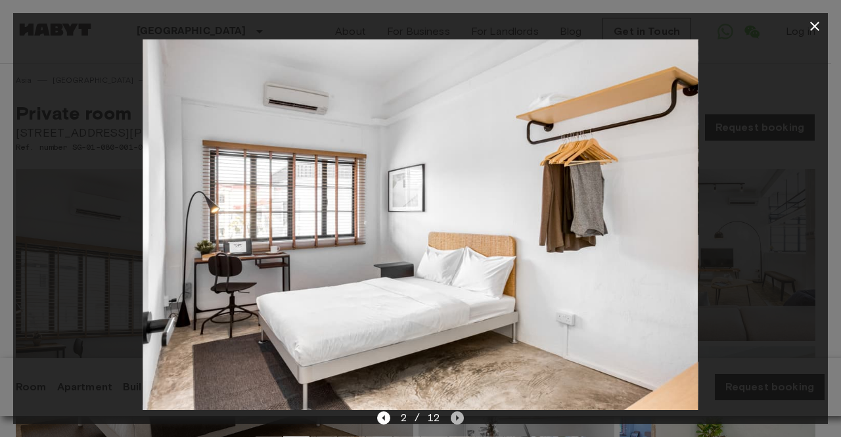
click at [458, 413] on icon "Next image" at bounding box center [457, 417] width 13 height 13
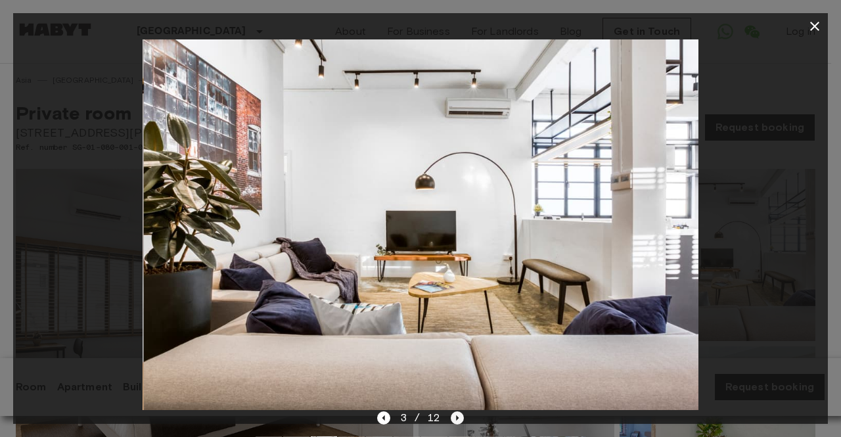
click at [458, 413] on icon "Next image" at bounding box center [457, 417] width 13 height 13
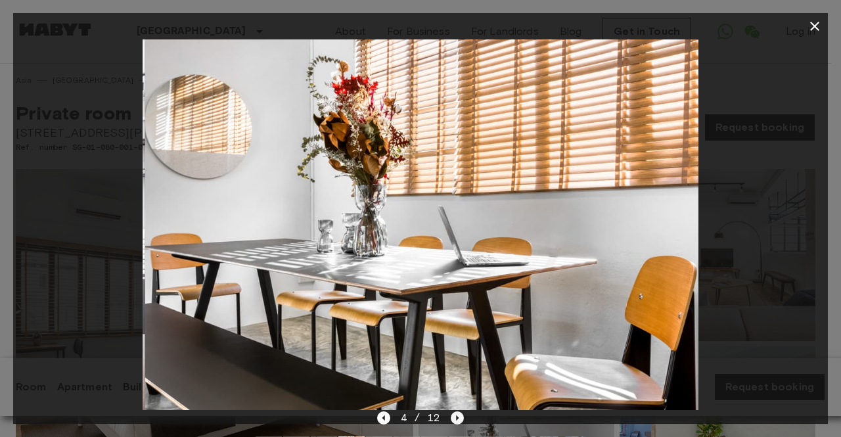
click at [458, 413] on icon "Next image" at bounding box center [457, 417] width 13 height 13
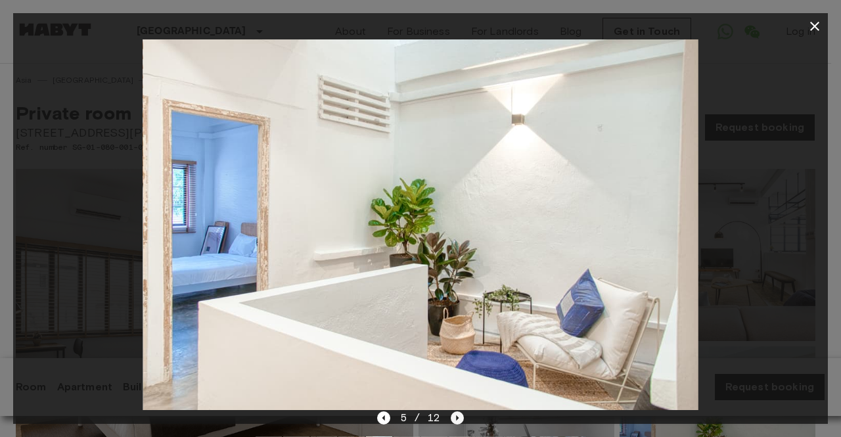
click at [458, 413] on icon "Next image" at bounding box center [457, 417] width 13 height 13
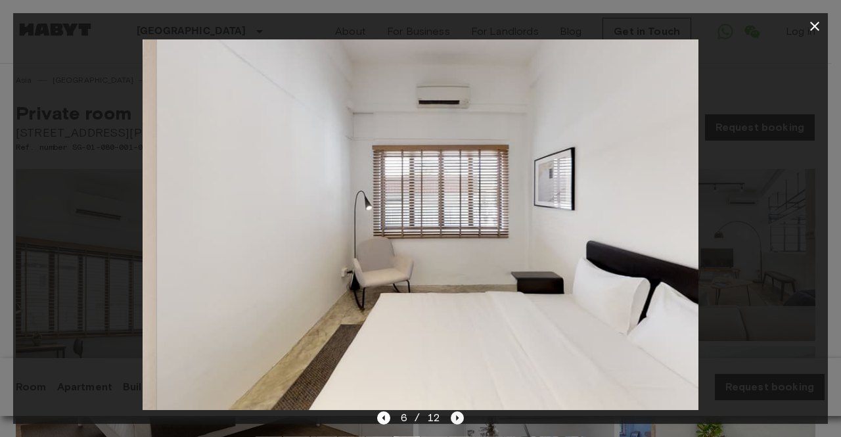
click at [458, 413] on icon "Next image" at bounding box center [457, 417] width 13 height 13
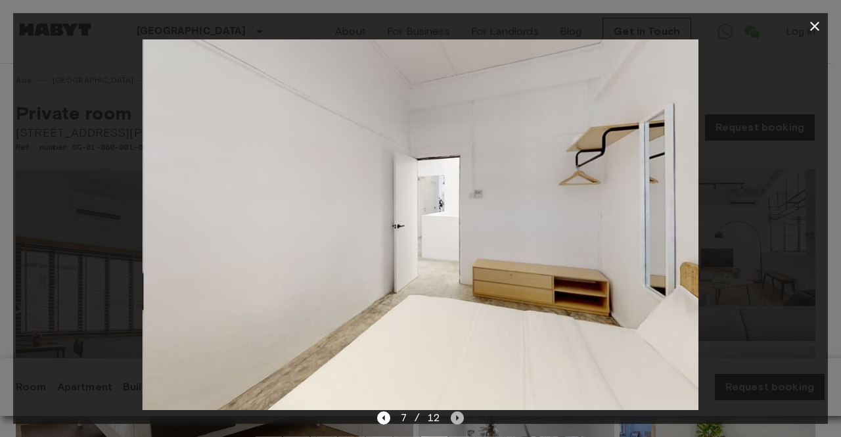
click at [458, 413] on icon "Next image" at bounding box center [457, 417] width 13 height 13
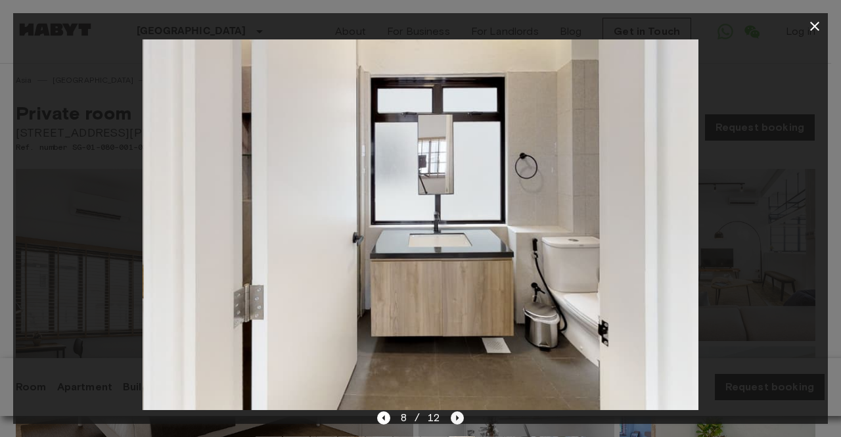
click at [458, 413] on icon "Next image" at bounding box center [457, 417] width 13 height 13
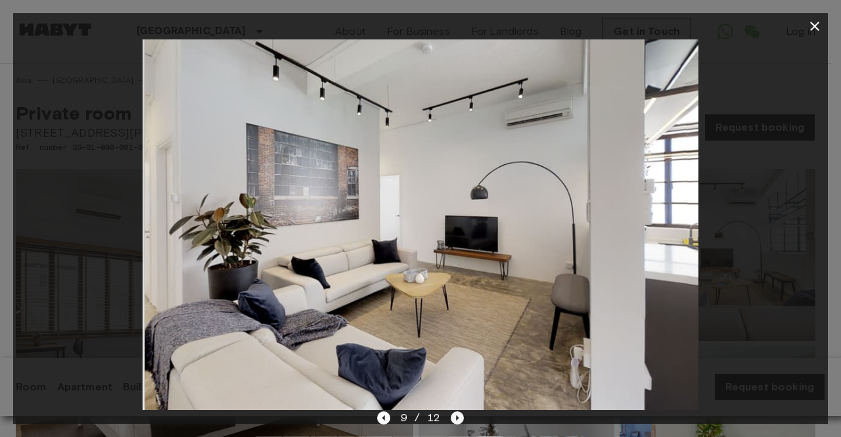
click at [458, 413] on icon "Next image" at bounding box center [457, 417] width 13 height 13
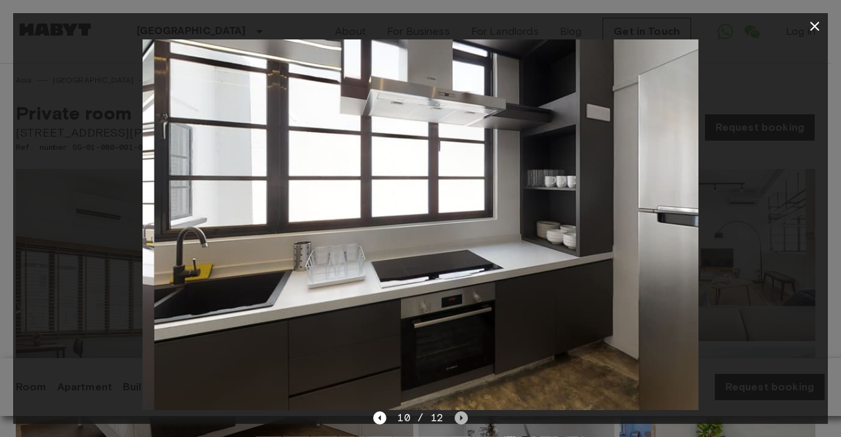
click at [458, 413] on icon "Next image" at bounding box center [461, 417] width 13 height 13
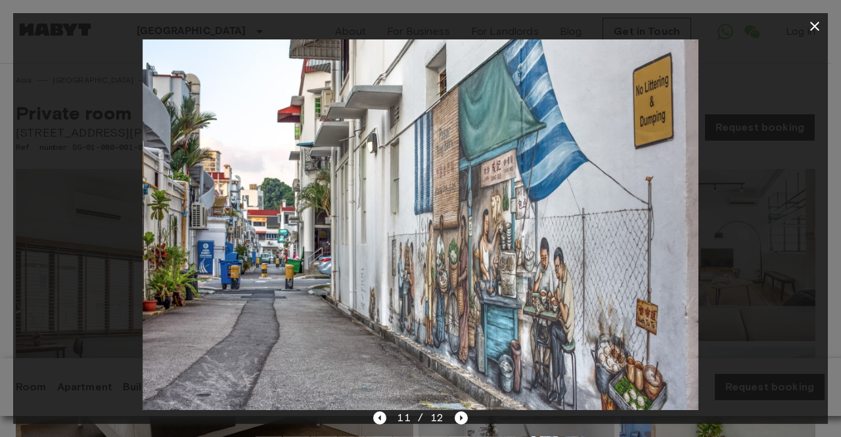
click at [390, 418] on div "11 / 12" at bounding box center [420, 418] width 94 height 16
click at [386, 416] on icon "Previous image" at bounding box center [379, 417] width 13 height 13
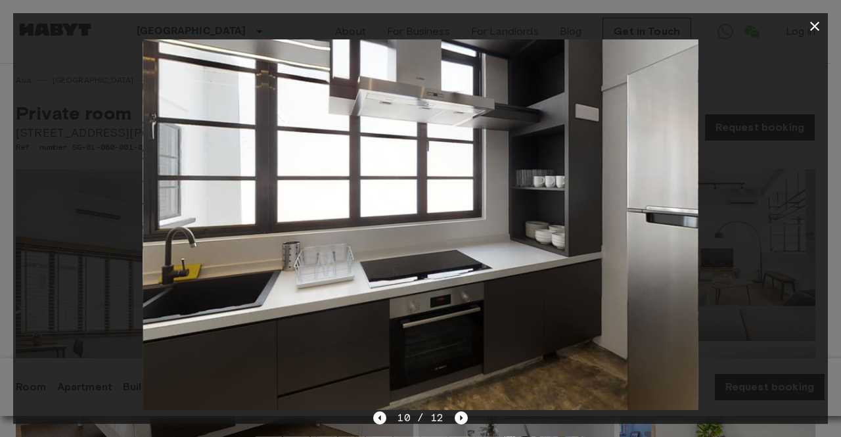
click at [809, 30] on icon "button" at bounding box center [815, 26] width 16 height 16
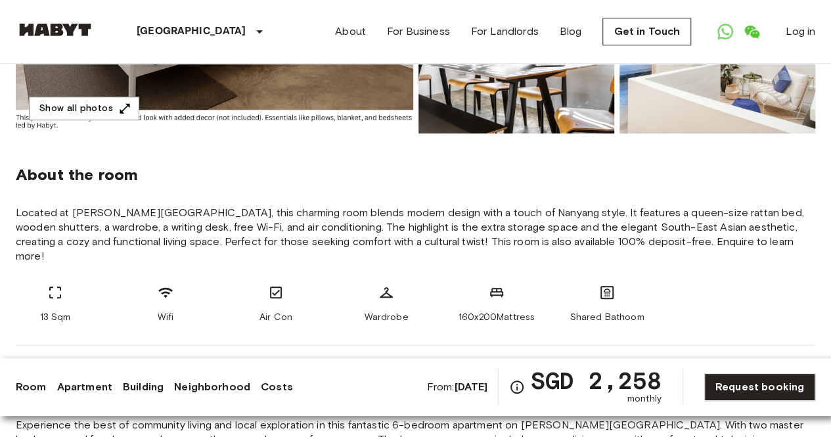
scroll to position [394, 0]
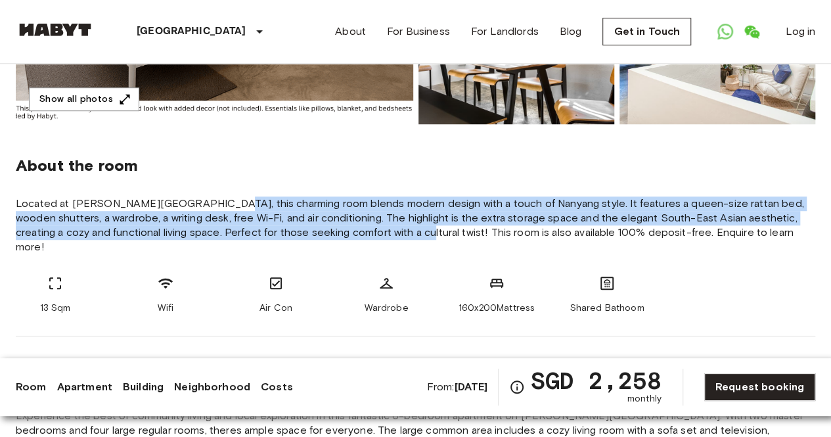
drag, startPoint x: 199, startPoint y: 206, endPoint x: 396, endPoint y: 229, distance: 197.9
click at [396, 229] on span "Located at Yong Siak Street, this charming room blends modern design with a tou…" at bounding box center [416, 225] width 800 height 58
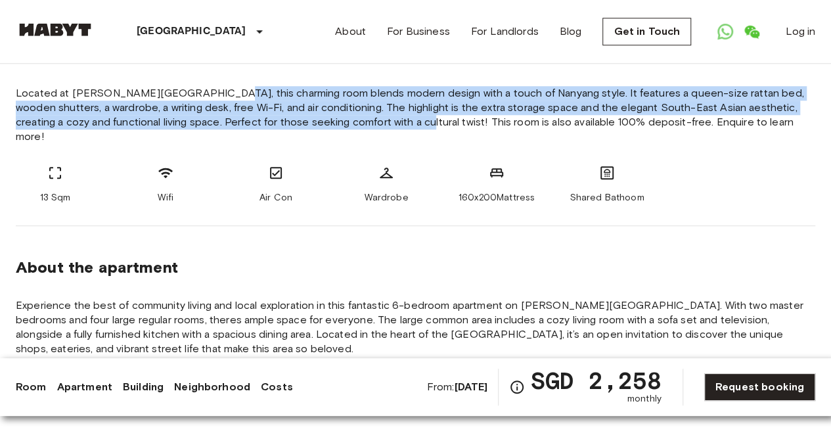
scroll to position [526, 0]
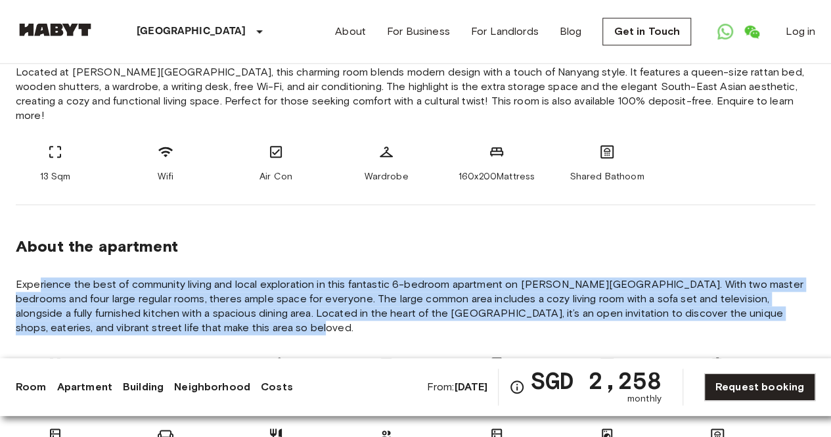
drag, startPoint x: 41, startPoint y: 271, endPoint x: 530, endPoint y: 311, distance: 490.5
click at [530, 311] on span "Experience the best of community living and local exploration in this fantastic…" at bounding box center [416, 306] width 800 height 58
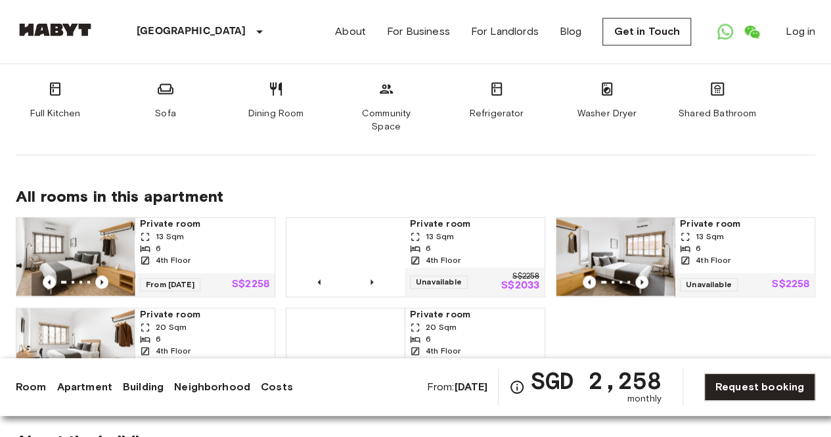
scroll to position [920, 0]
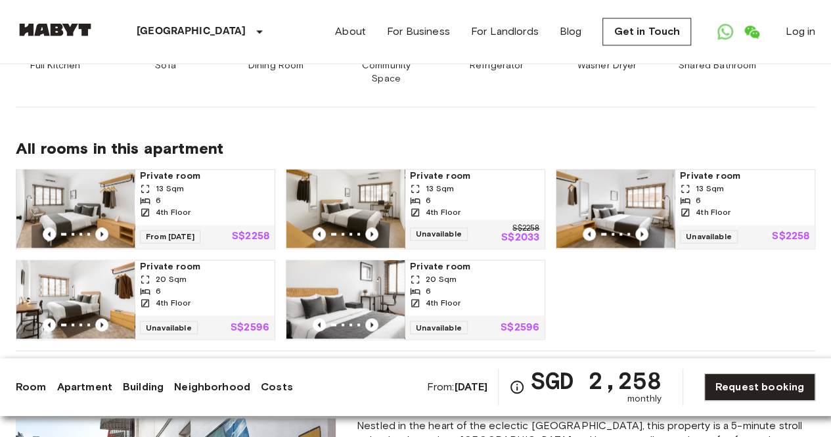
click at [176, 194] on div "6" at bounding box center [204, 200] width 129 height 12
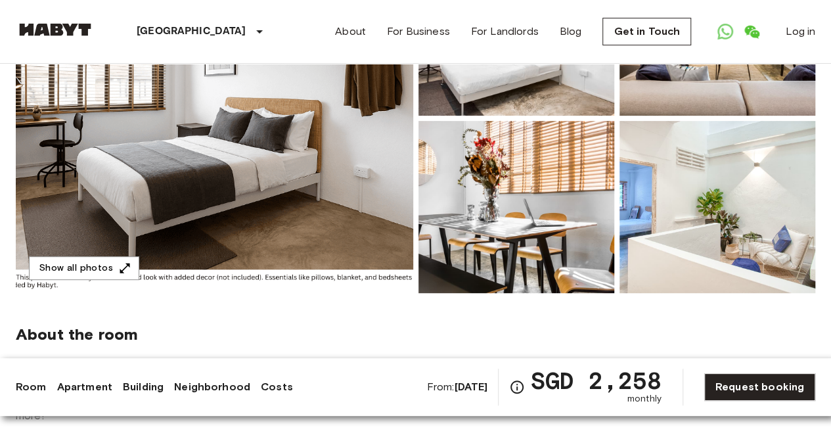
scroll to position [0, 0]
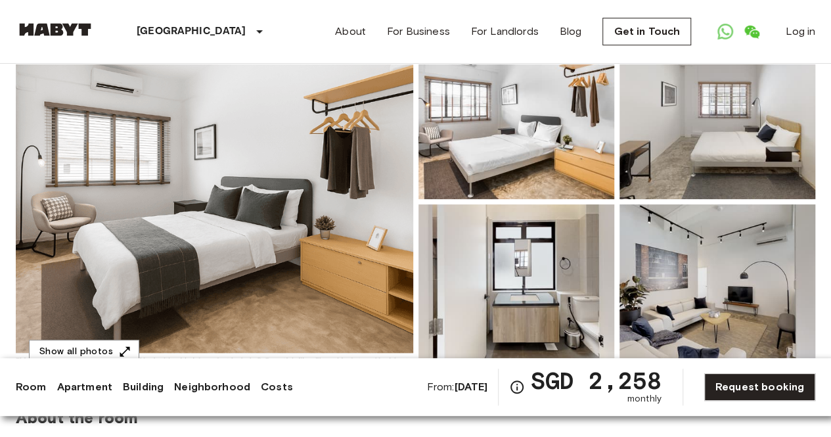
scroll to position [263, 0]
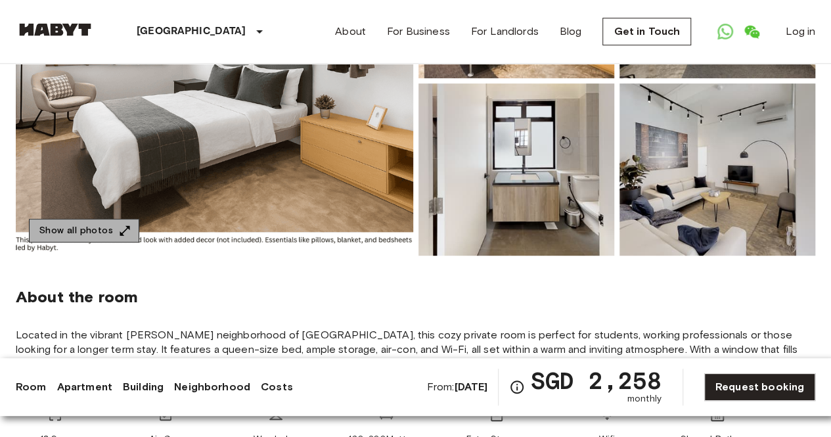
click at [126, 226] on icon "button" at bounding box center [125, 230] width 10 height 10
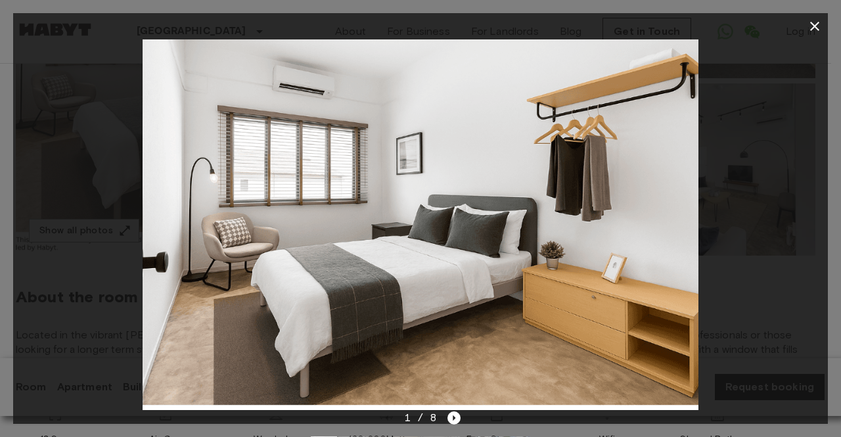
click at [565, 248] on img at bounding box center [421, 224] width 556 height 371
click at [463, 414] on div "1 / 8" at bounding box center [420, 441] width 815 height 63
click at [455, 420] on icon "Next image" at bounding box center [453, 417] width 13 height 13
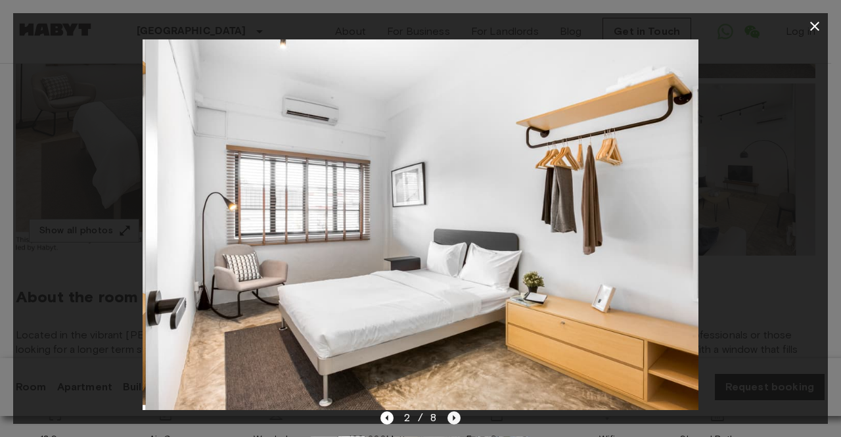
click at [455, 420] on icon "Next image" at bounding box center [453, 417] width 13 height 13
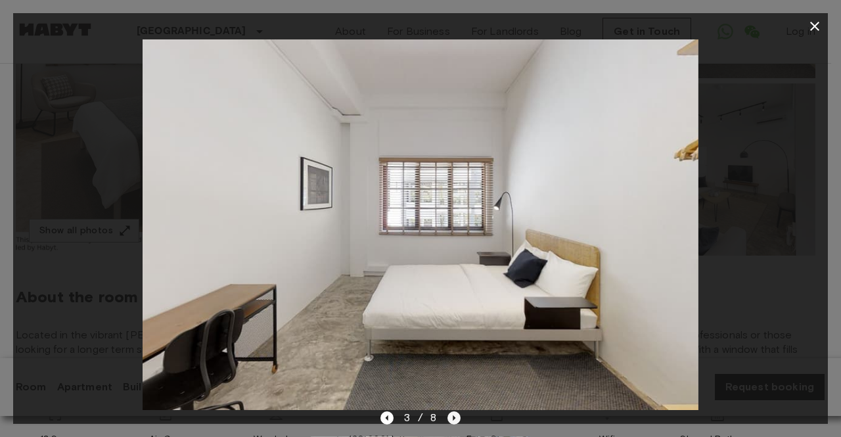
click at [455, 420] on icon "Next image" at bounding box center [453, 417] width 13 height 13
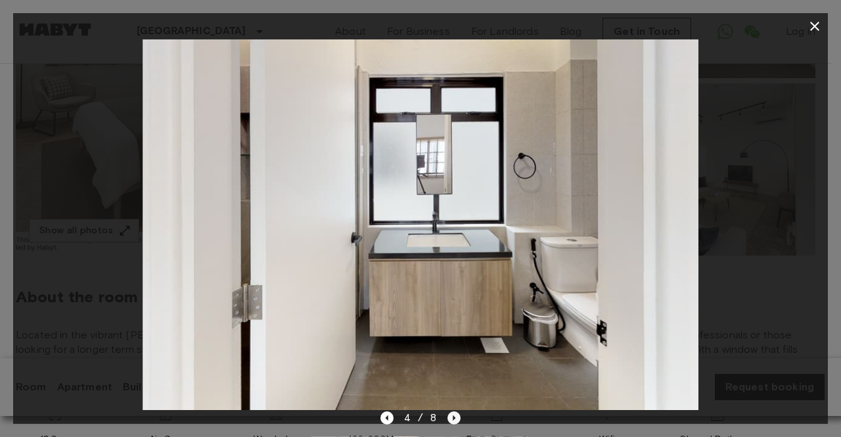
click at [455, 420] on icon "Next image" at bounding box center [453, 417] width 13 height 13
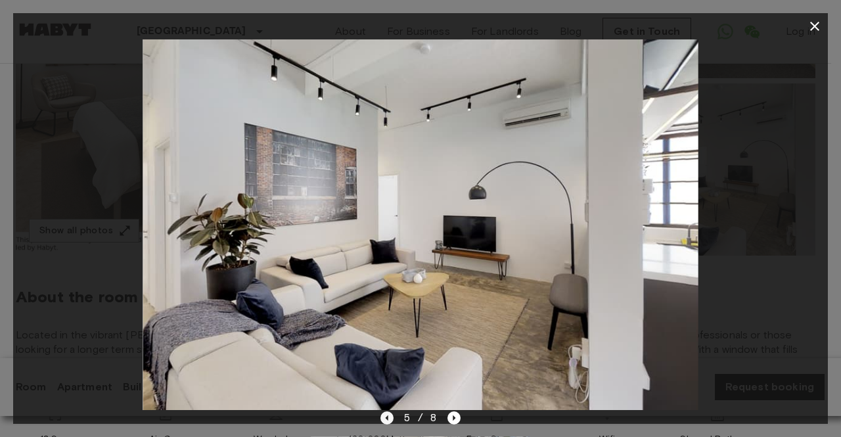
click at [387, 419] on icon "Previous image" at bounding box center [386, 417] width 13 height 13
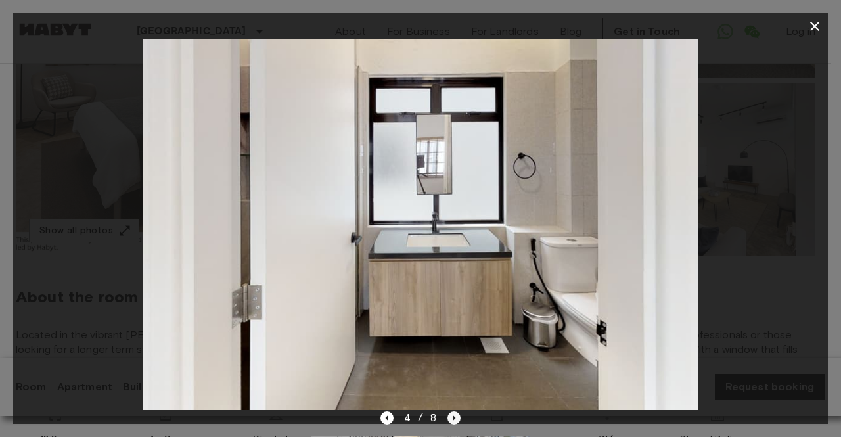
click at [459, 419] on icon "Next image" at bounding box center [453, 417] width 13 height 13
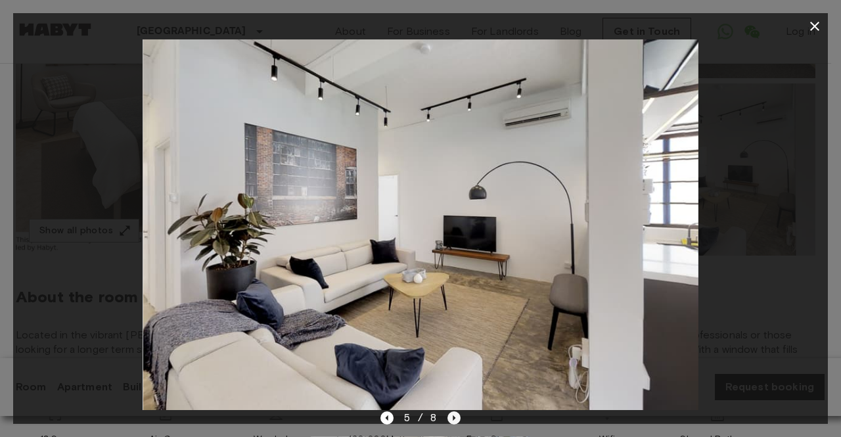
click at [459, 419] on icon "Next image" at bounding box center [453, 417] width 13 height 13
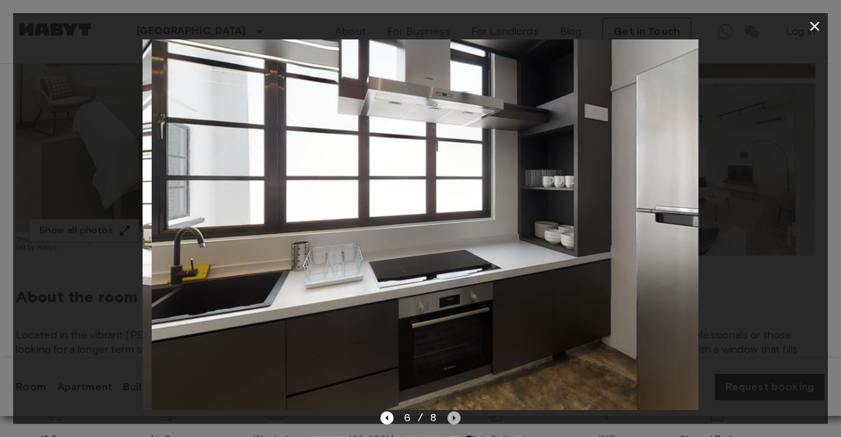
click at [459, 419] on icon "Next image" at bounding box center [453, 417] width 13 height 13
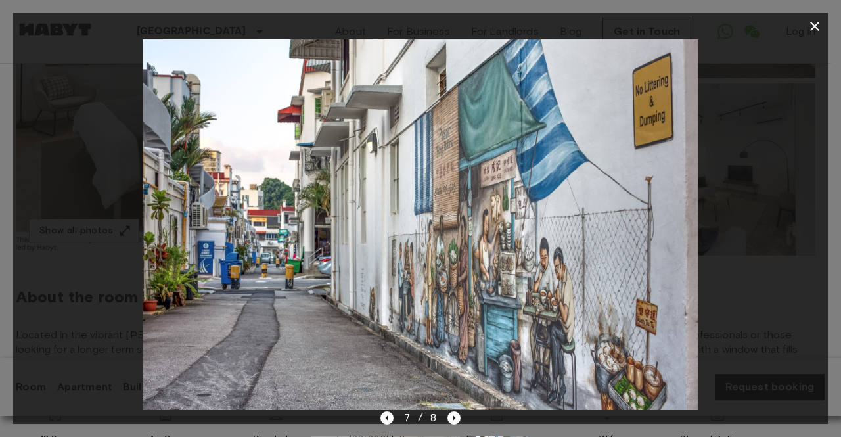
click at [820, 26] on icon "button" at bounding box center [815, 26] width 16 height 16
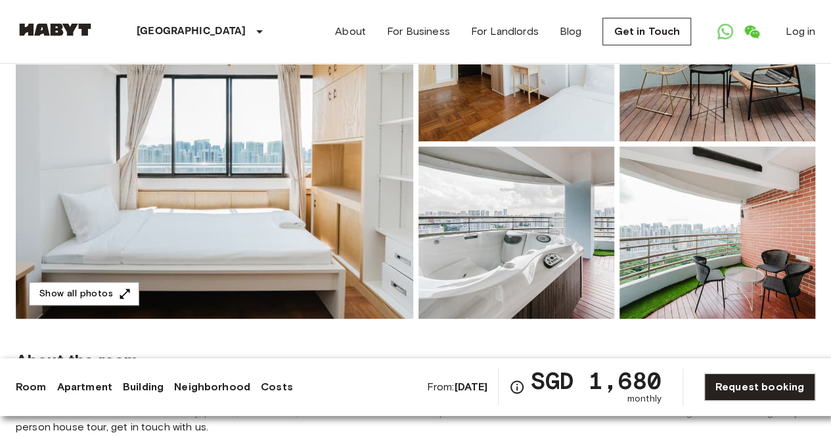
scroll to position [197, 0]
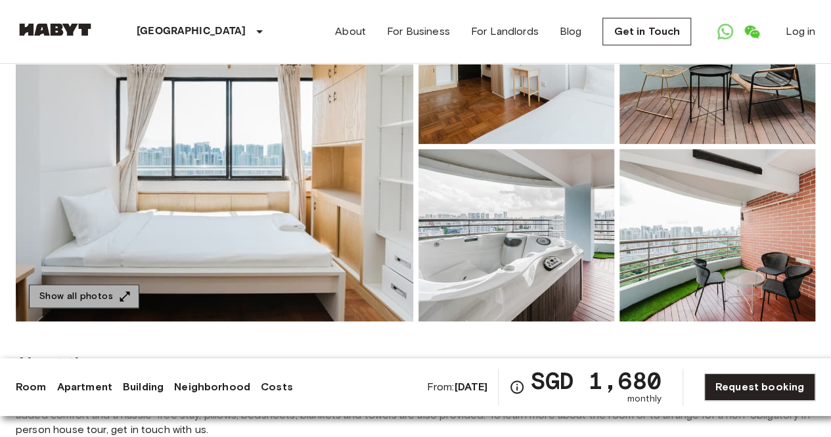
click at [112, 292] on button "Show all photos" at bounding box center [84, 297] width 110 height 24
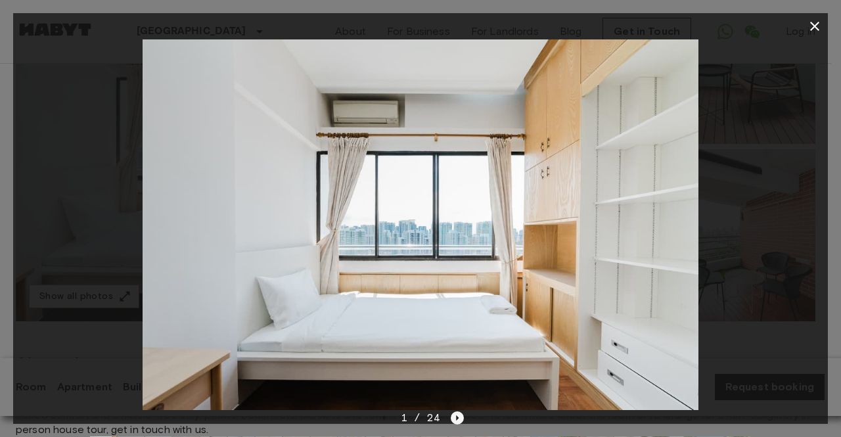
click at [455, 413] on icon "Next image" at bounding box center [457, 417] width 13 height 13
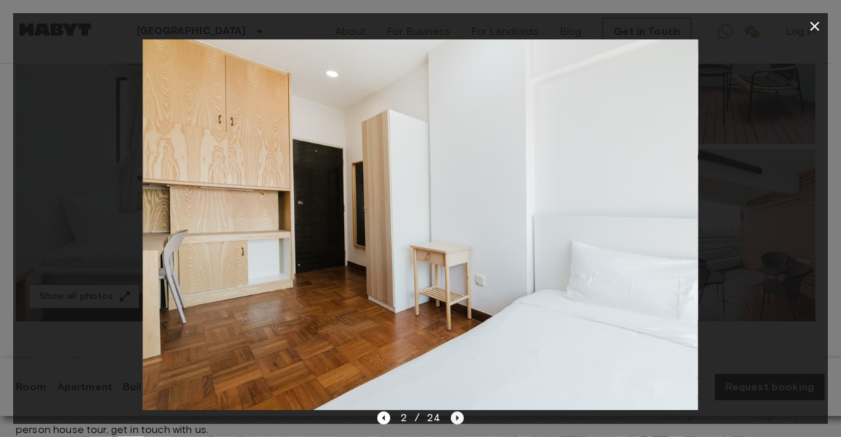
click at [455, 413] on icon "Next image" at bounding box center [457, 417] width 13 height 13
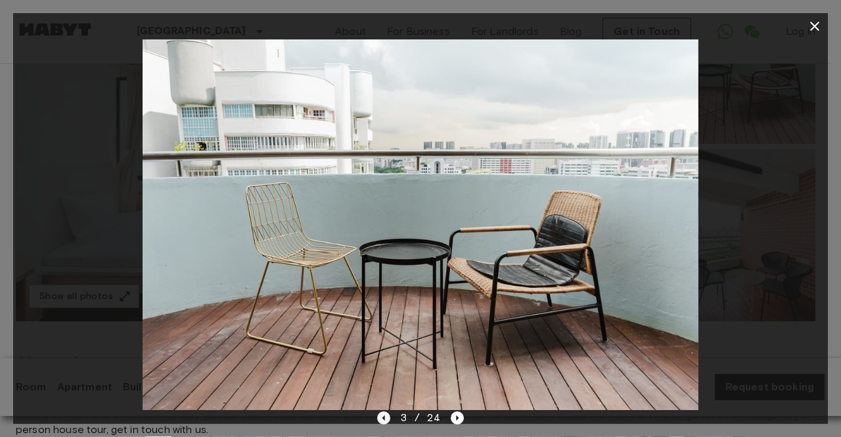
click at [381, 419] on icon "Previous image" at bounding box center [383, 417] width 13 height 13
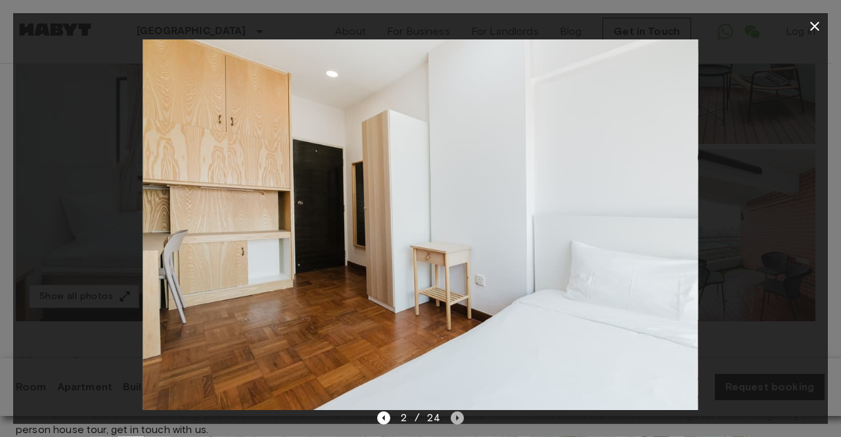
click at [457, 417] on icon "Next image" at bounding box center [458, 417] width 3 height 5
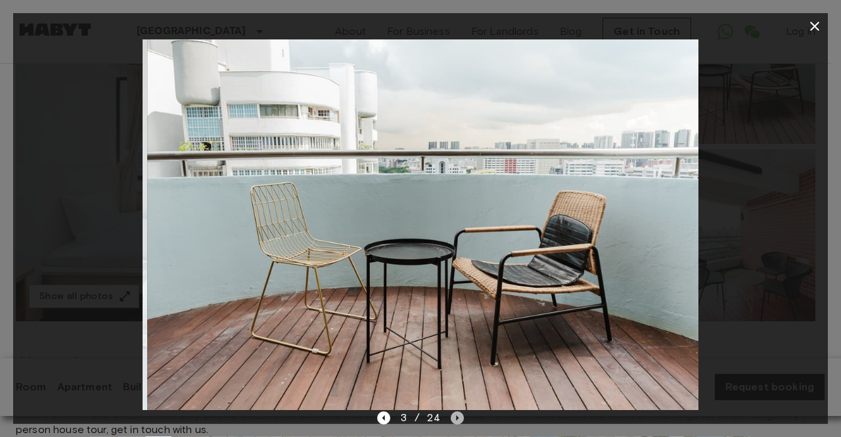
click at [457, 417] on icon "Next image" at bounding box center [458, 417] width 3 height 5
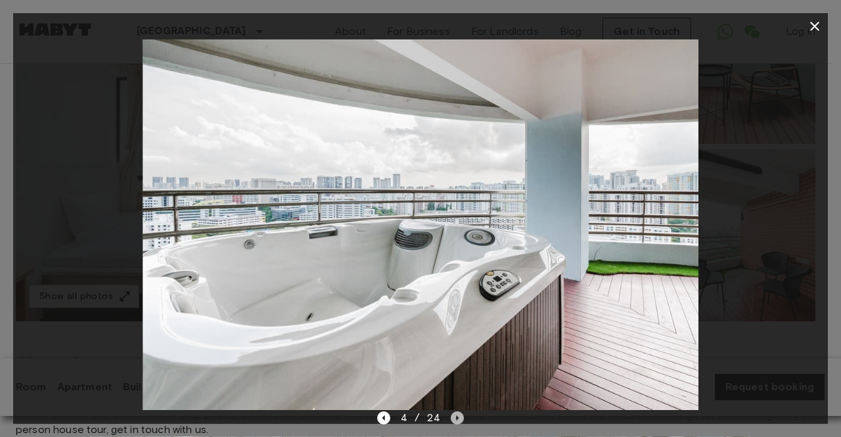
click at [457, 417] on icon "Next image" at bounding box center [458, 417] width 3 height 5
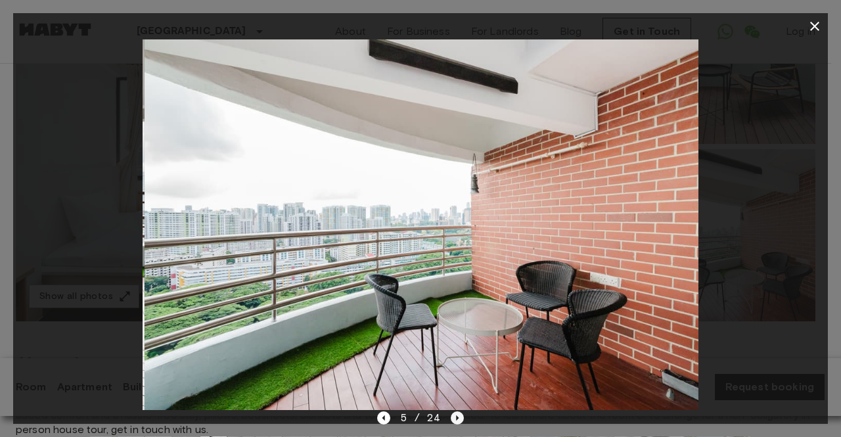
click at [457, 417] on icon "Next image" at bounding box center [458, 417] width 3 height 5
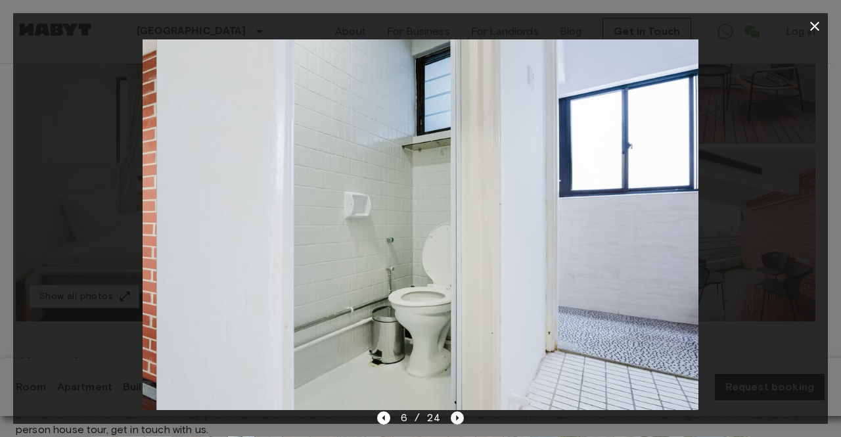
click at [457, 417] on icon "Next image" at bounding box center [458, 417] width 3 height 5
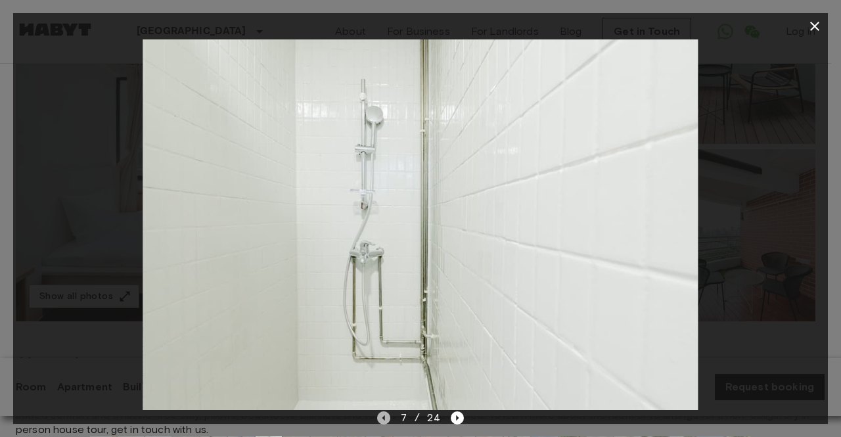
click at [388, 417] on icon "Previous image" at bounding box center [383, 417] width 13 height 13
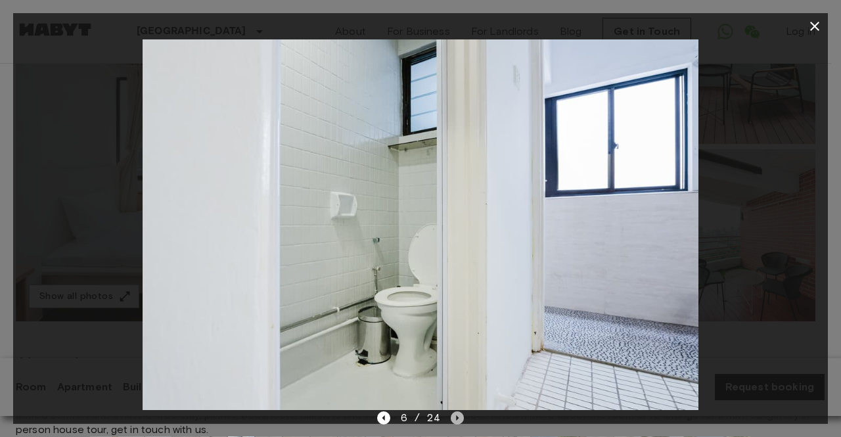
click at [459, 418] on icon "Next image" at bounding box center [457, 417] width 13 height 13
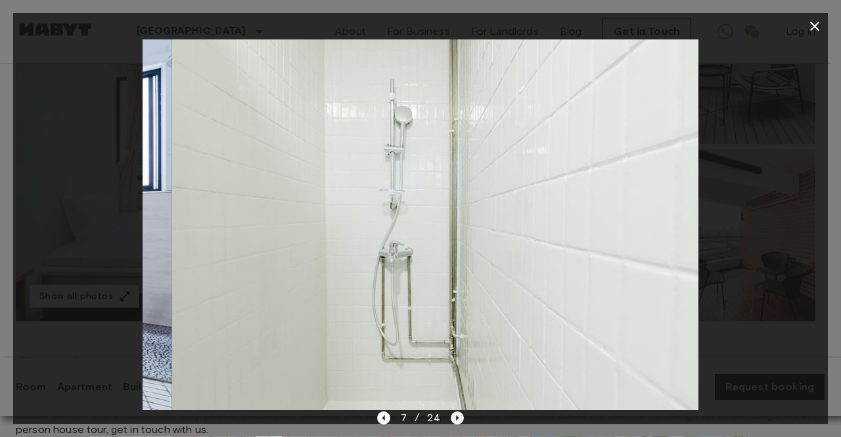
click at [459, 418] on icon "Next image" at bounding box center [457, 417] width 13 height 13
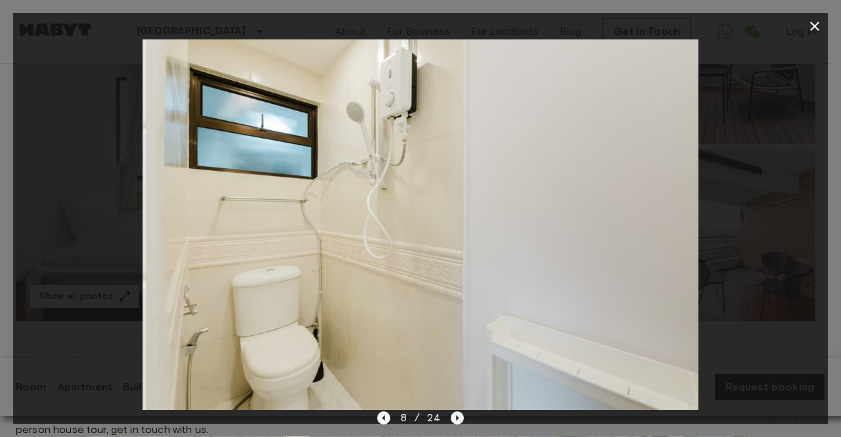
click at [459, 418] on icon "Next image" at bounding box center [457, 417] width 13 height 13
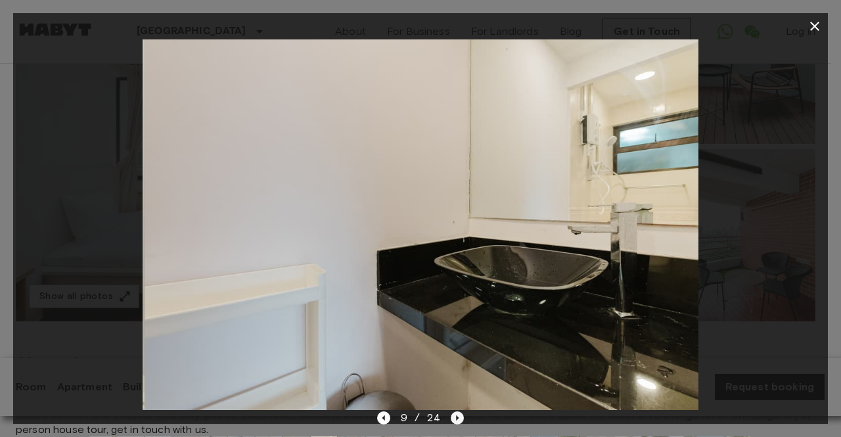
click at [459, 417] on icon "Next image" at bounding box center [457, 417] width 13 height 13
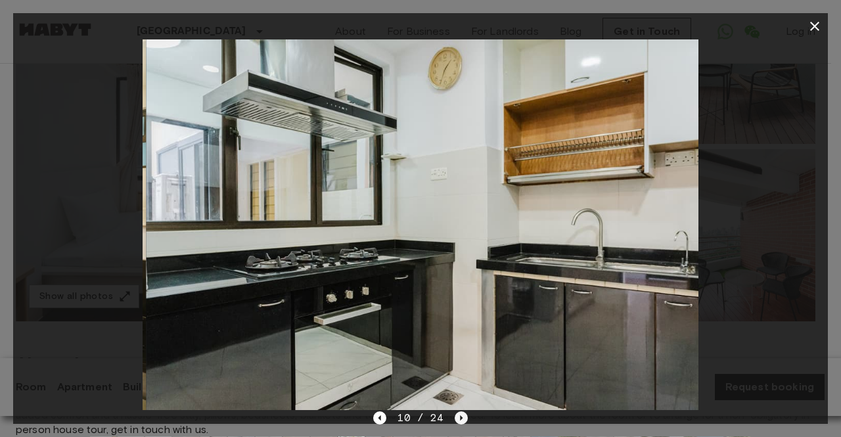
click at [460, 417] on icon "Next image" at bounding box center [461, 417] width 3 height 5
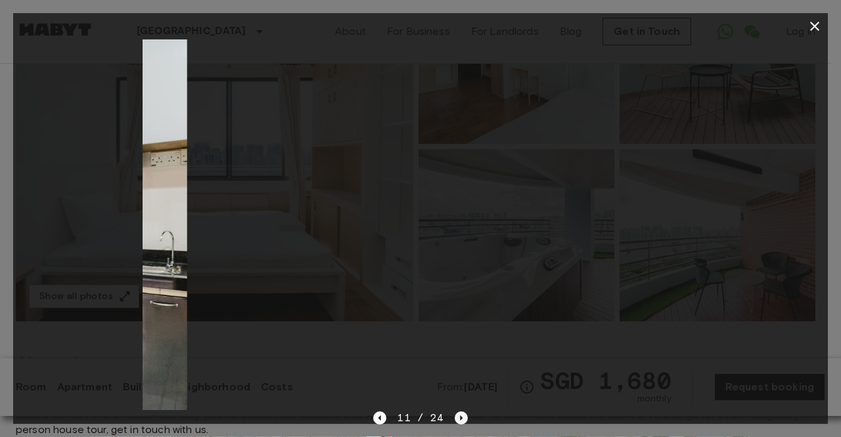
click at [460, 417] on icon "Next image" at bounding box center [461, 417] width 3 height 5
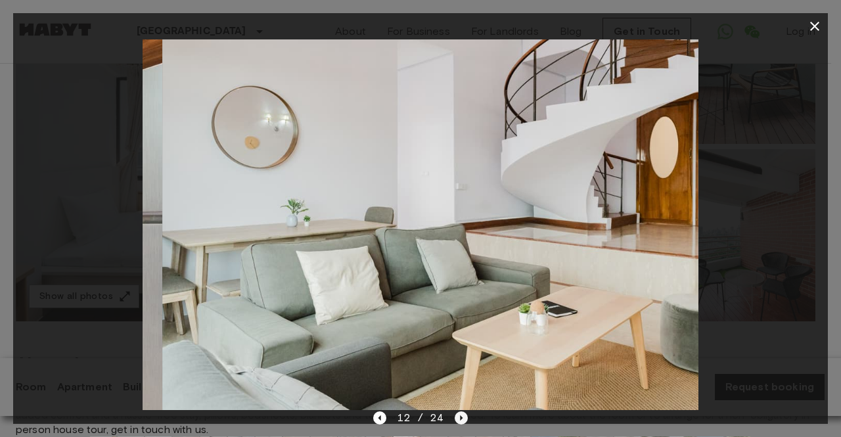
click at [460, 417] on icon "Next image" at bounding box center [461, 417] width 3 height 5
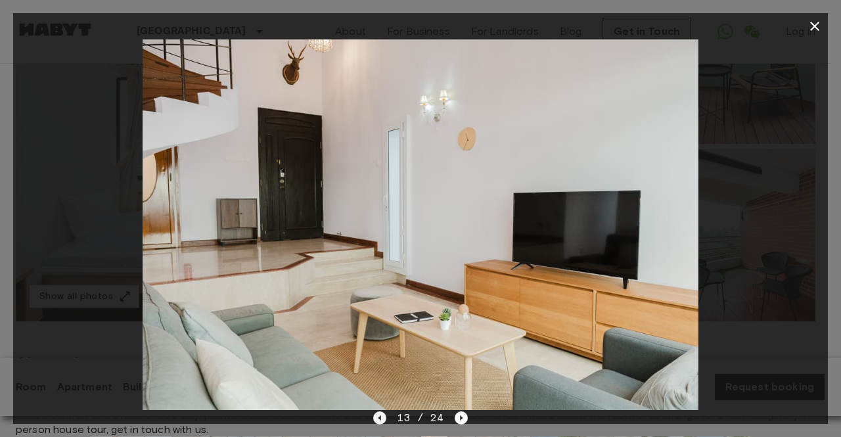
click at [384, 420] on icon "Previous image" at bounding box center [379, 417] width 13 height 13
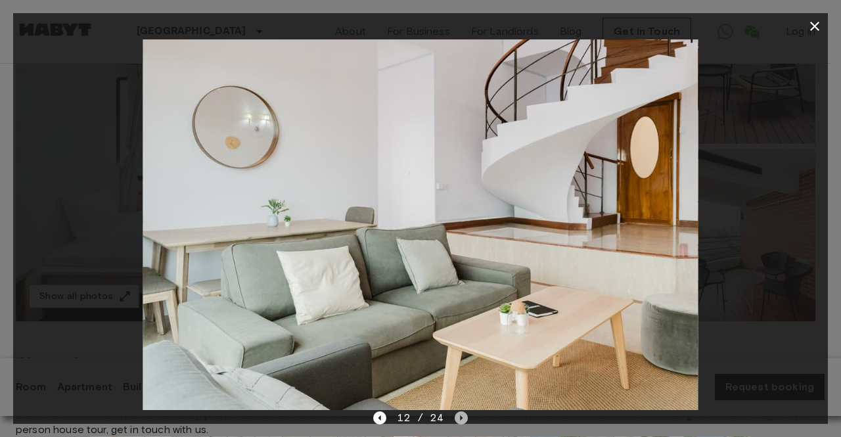
click at [461, 418] on icon "Next image" at bounding box center [461, 417] width 3 height 5
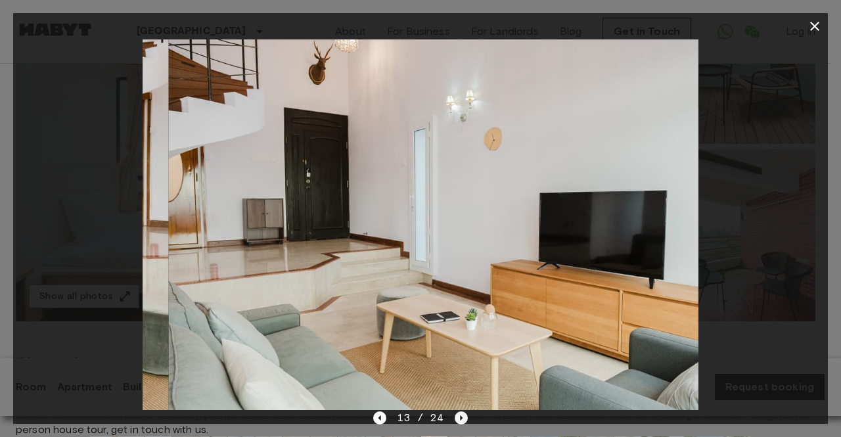
click at [461, 418] on icon "Next image" at bounding box center [461, 417] width 3 height 5
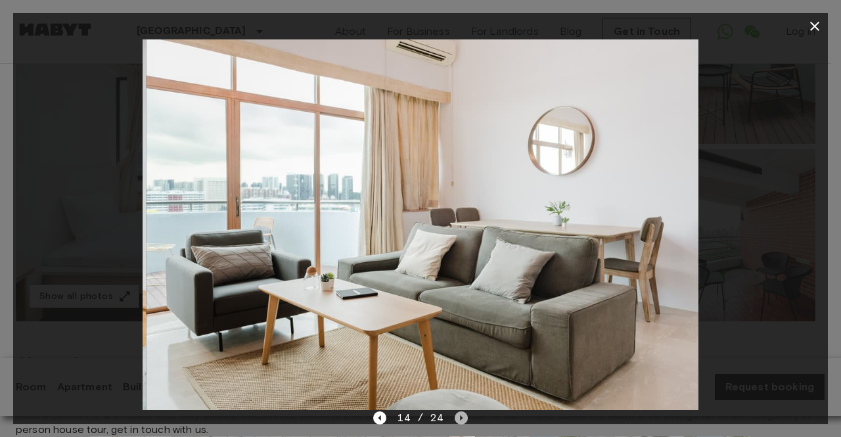
click at [461, 418] on icon "Next image" at bounding box center [461, 417] width 3 height 5
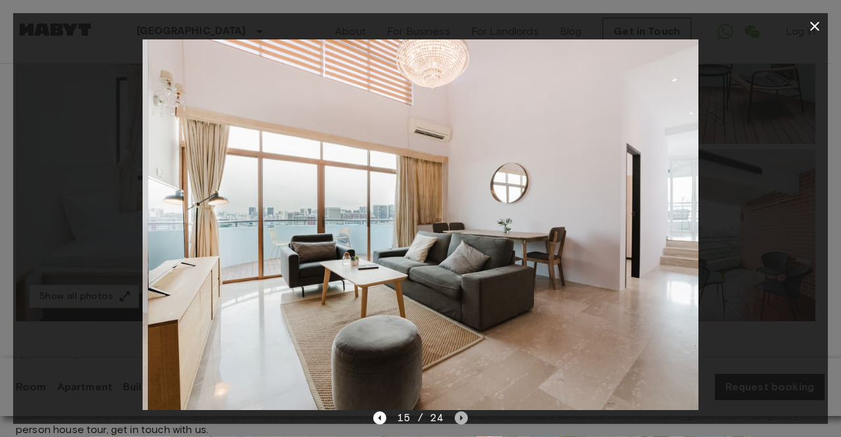
click at [461, 418] on icon "Next image" at bounding box center [461, 417] width 3 height 5
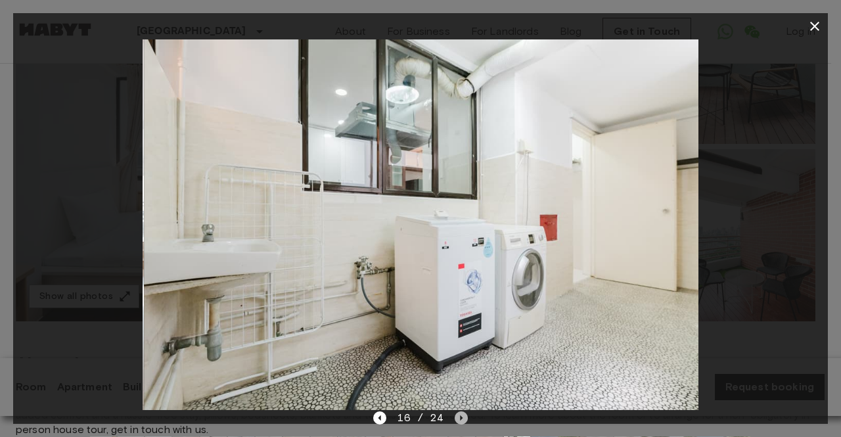
click at [461, 418] on icon "Next image" at bounding box center [461, 417] width 3 height 5
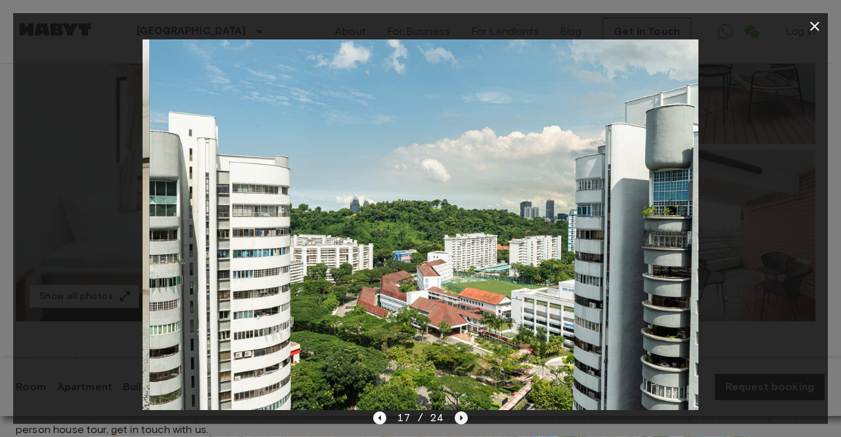
click at [461, 418] on icon "Next image" at bounding box center [461, 417] width 3 height 5
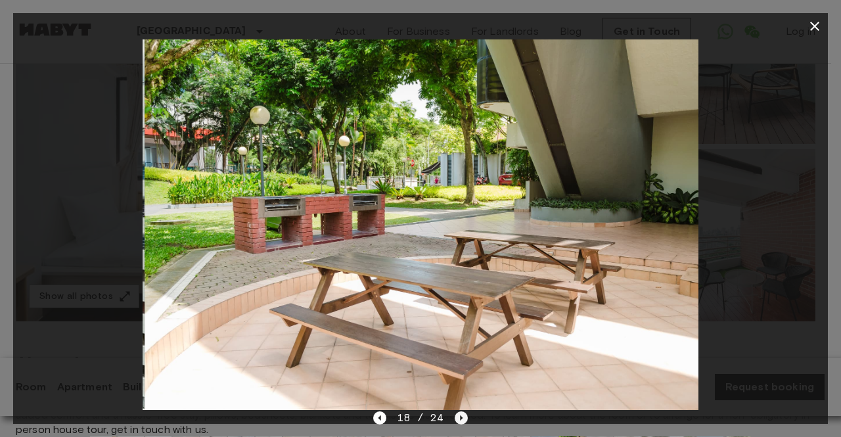
click at [461, 418] on icon "Next image" at bounding box center [461, 417] width 3 height 5
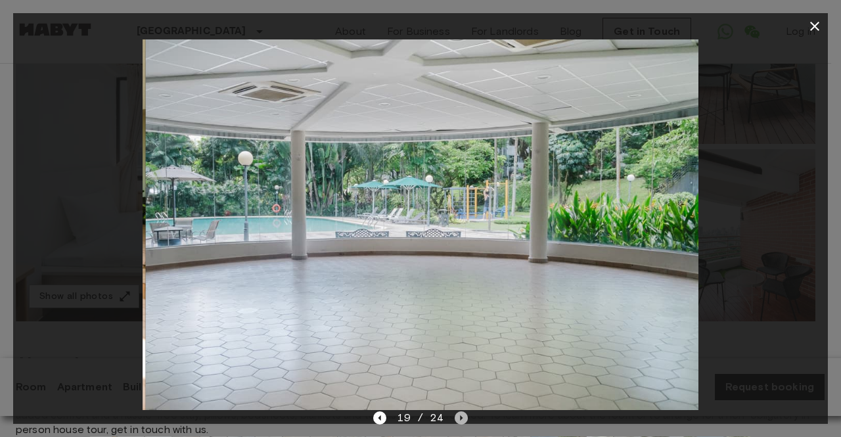
click at [461, 418] on icon "Next image" at bounding box center [461, 417] width 3 height 5
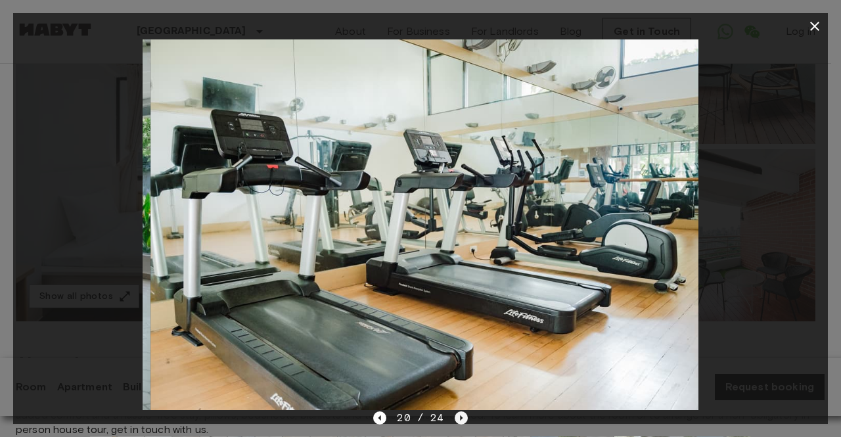
click at [461, 418] on icon "Next image" at bounding box center [461, 417] width 3 height 5
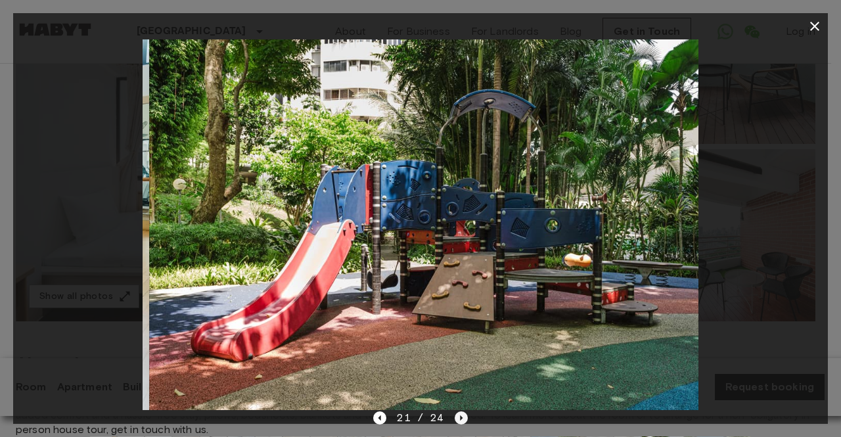
click at [461, 418] on icon "Next image" at bounding box center [461, 417] width 3 height 5
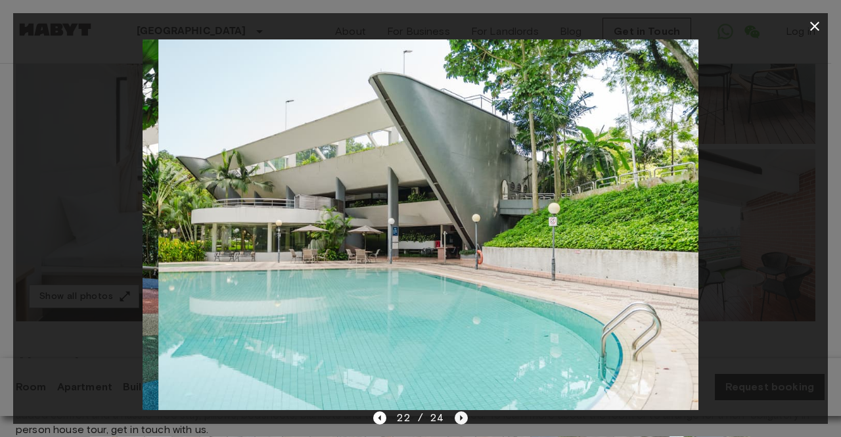
click at [461, 418] on icon "Next image" at bounding box center [461, 417] width 3 height 5
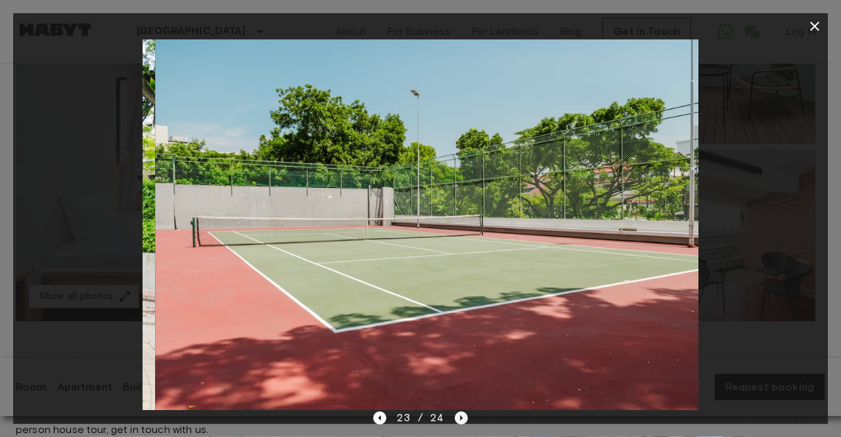
click at [461, 418] on icon "Next image" at bounding box center [461, 417] width 3 height 5
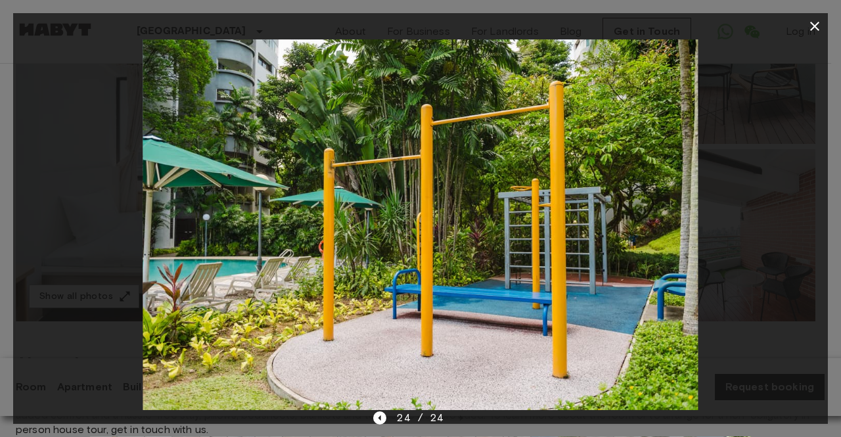
click at [815, 20] on icon "button" at bounding box center [815, 26] width 16 height 16
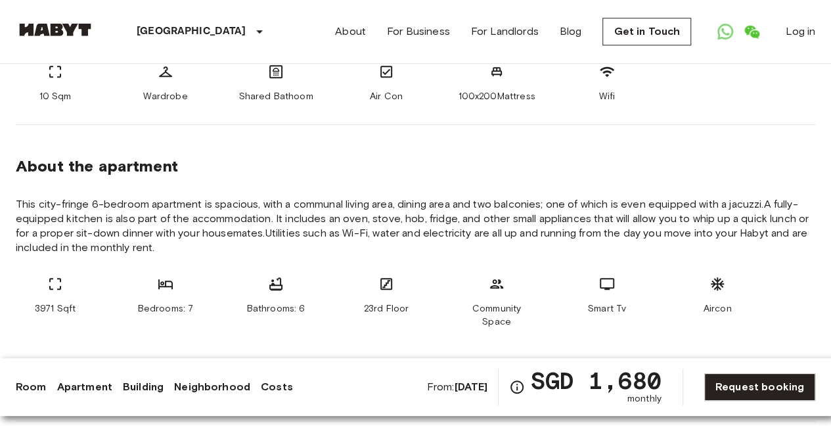
scroll to position [657, 0]
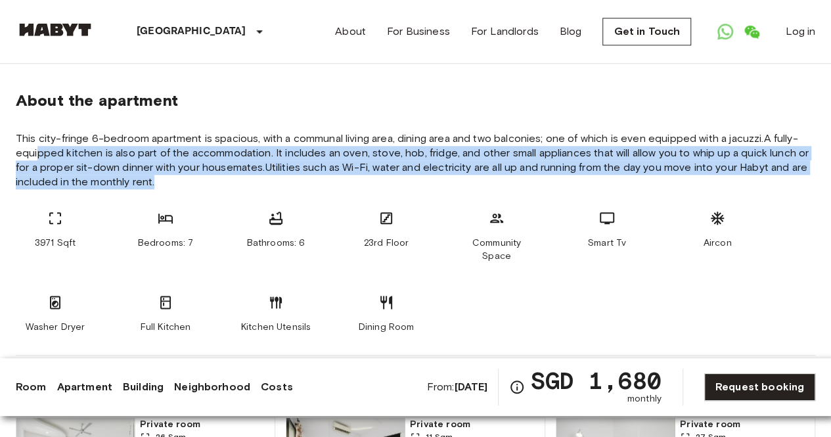
drag, startPoint x: 38, startPoint y: 153, endPoint x: 381, endPoint y: 186, distance: 344.6
click at [381, 186] on span "This city-fringe 6-bedroom apartment is spacious, with a communal living area, …" at bounding box center [416, 160] width 800 height 58
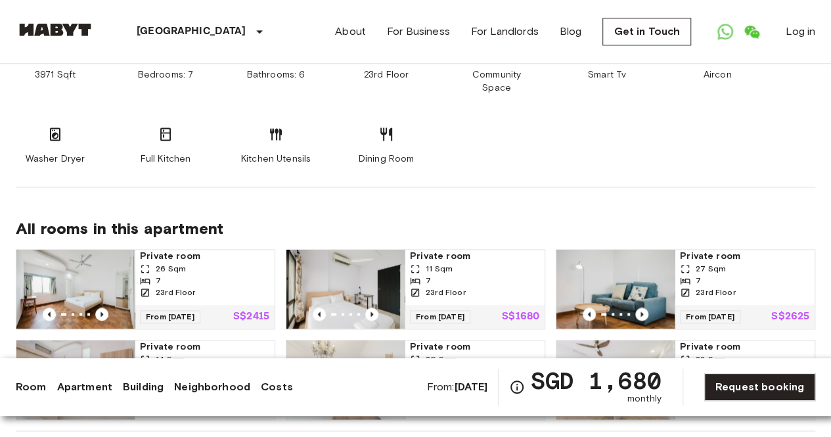
scroll to position [920, 0]
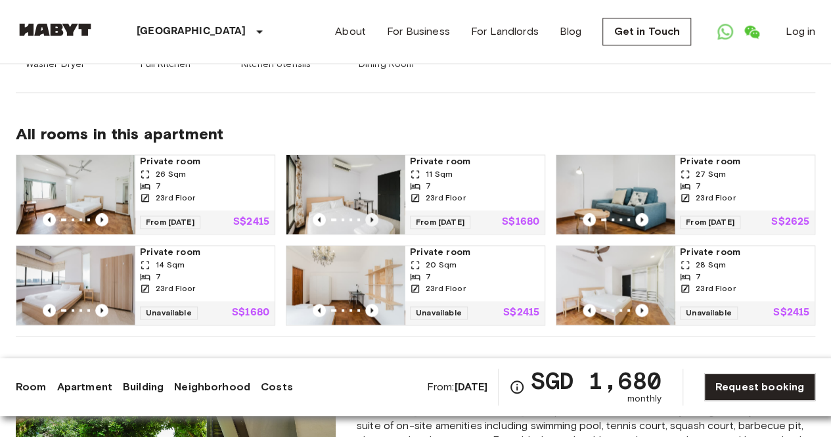
click at [373, 213] on icon "Previous image" at bounding box center [371, 219] width 13 height 13
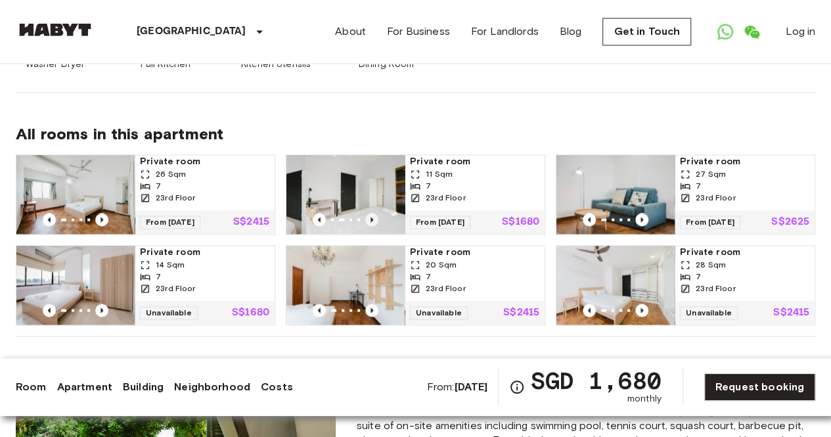
click at [373, 213] on icon "Previous image" at bounding box center [371, 219] width 13 height 13
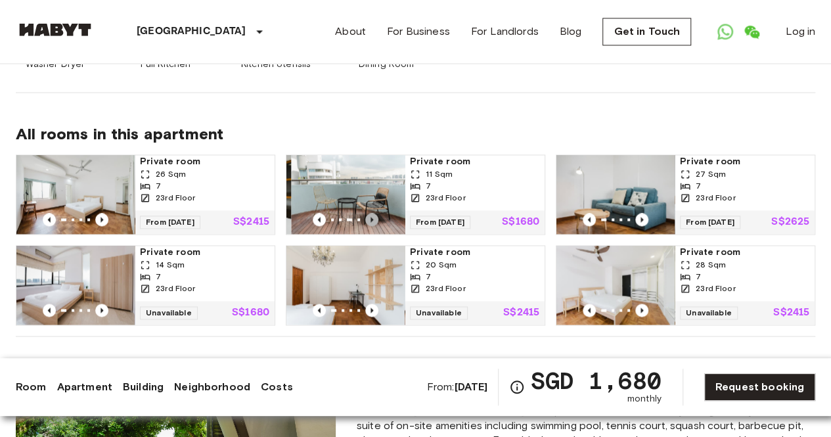
click at [373, 213] on icon "Previous image" at bounding box center [371, 219] width 13 height 13
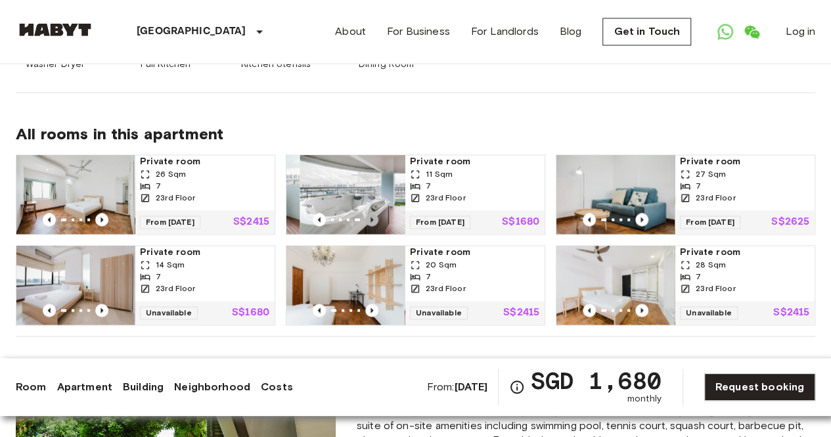
click at [373, 213] on icon "Previous image" at bounding box center [371, 219] width 13 height 13
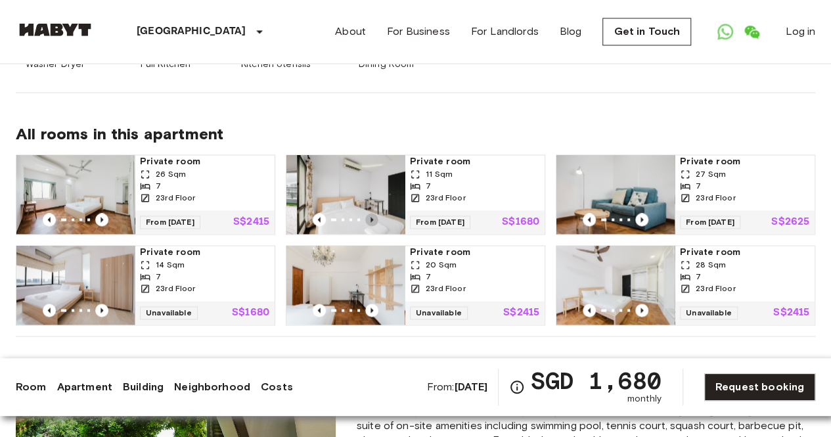
click at [373, 213] on icon "Previous image" at bounding box center [371, 219] width 13 height 13
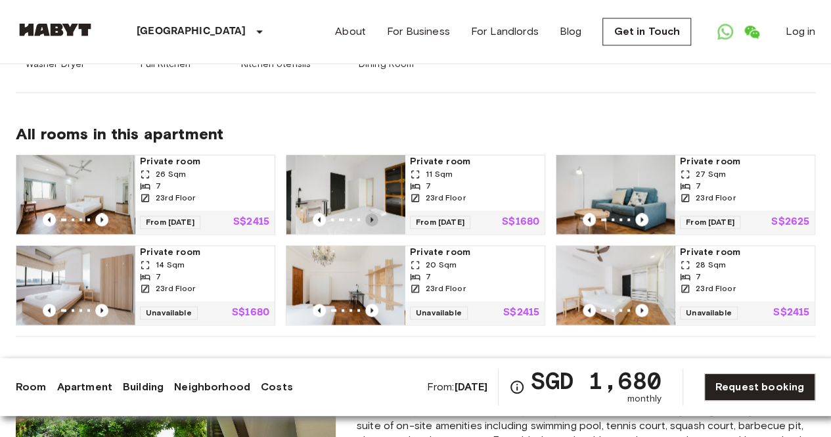
click at [373, 213] on icon "Previous image" at bounding box center [371, 219] width 13 height 13
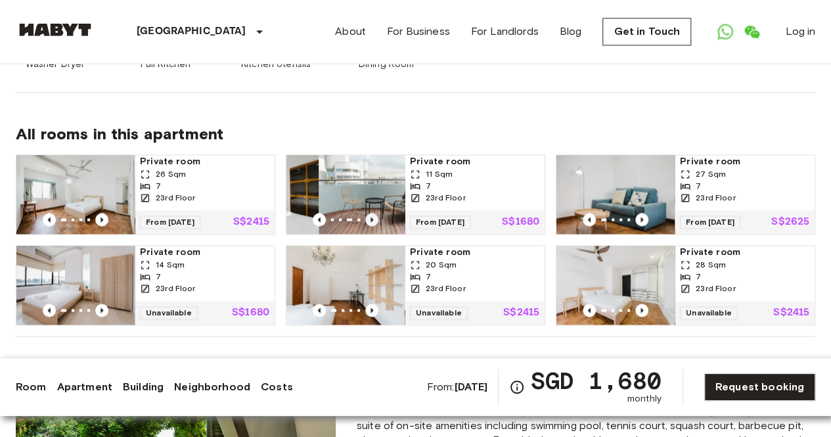
click at [373, 213] on icon "Previous image" at bounding box center [371, 219] width 13 height 13
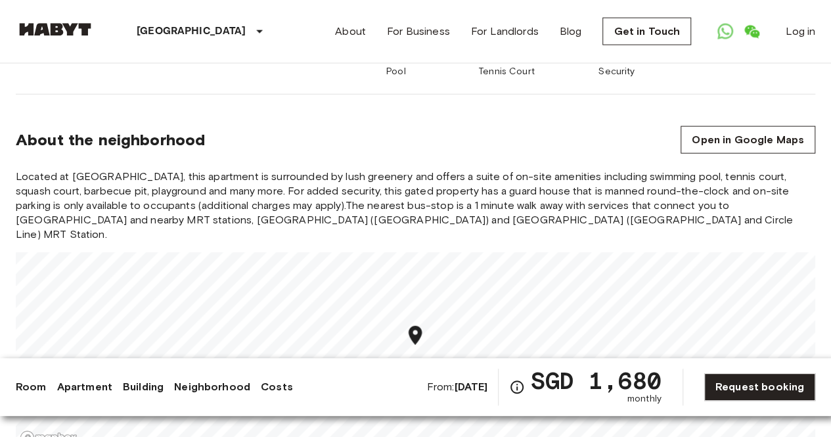
scroll to position [1511, 0]
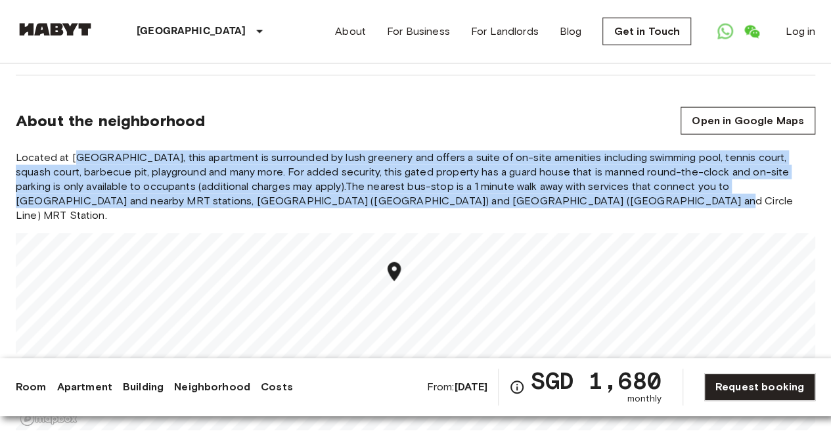
drag, startPoint x: 74, startPoint y: 129, endPoint x: 549, endPoint y: 165, distance: 477.1
click at [549, 165] on span "Located at Lower Delta Road, this apartment is surrounded by lush greenery and …" at bounding box center [416, 186] width 800 height 72
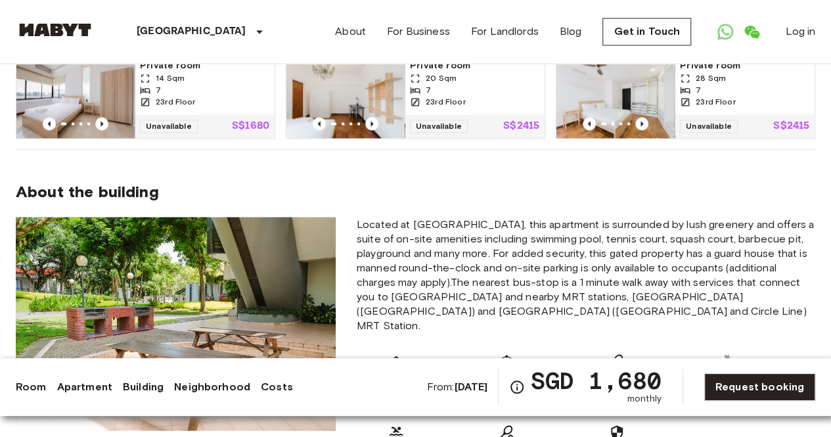
scroll to position [1252, 0]
